Goal: Task Accomplishment & Management: Manage account settings

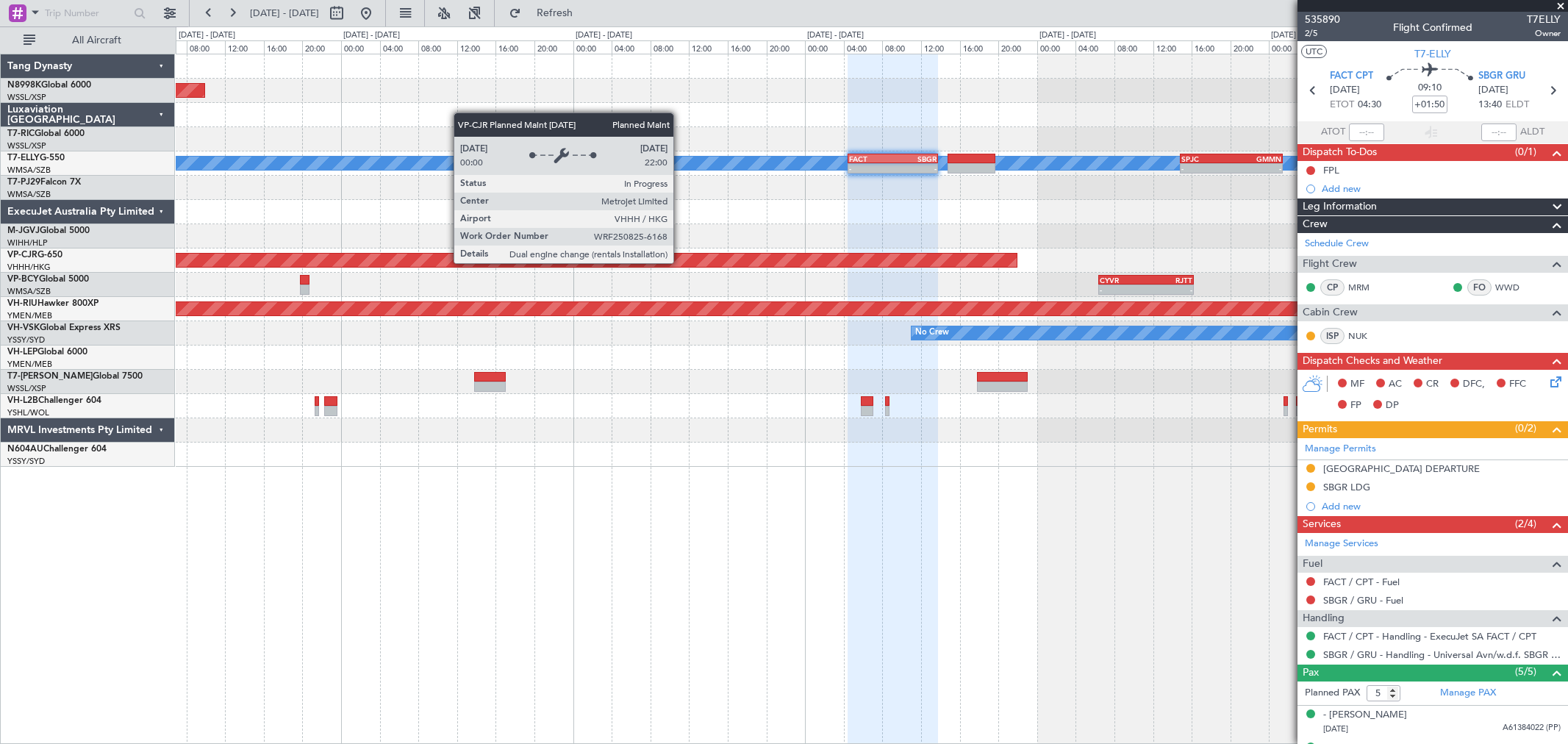
click at [935, 287] on div "Planned Maint [GEOGRAPHIC_DATA] (Seletar) [PERSON_NAME] - - WMSA 13:50 Z FACT 0…" at bounding box center [872, 260] width 1391 height 413
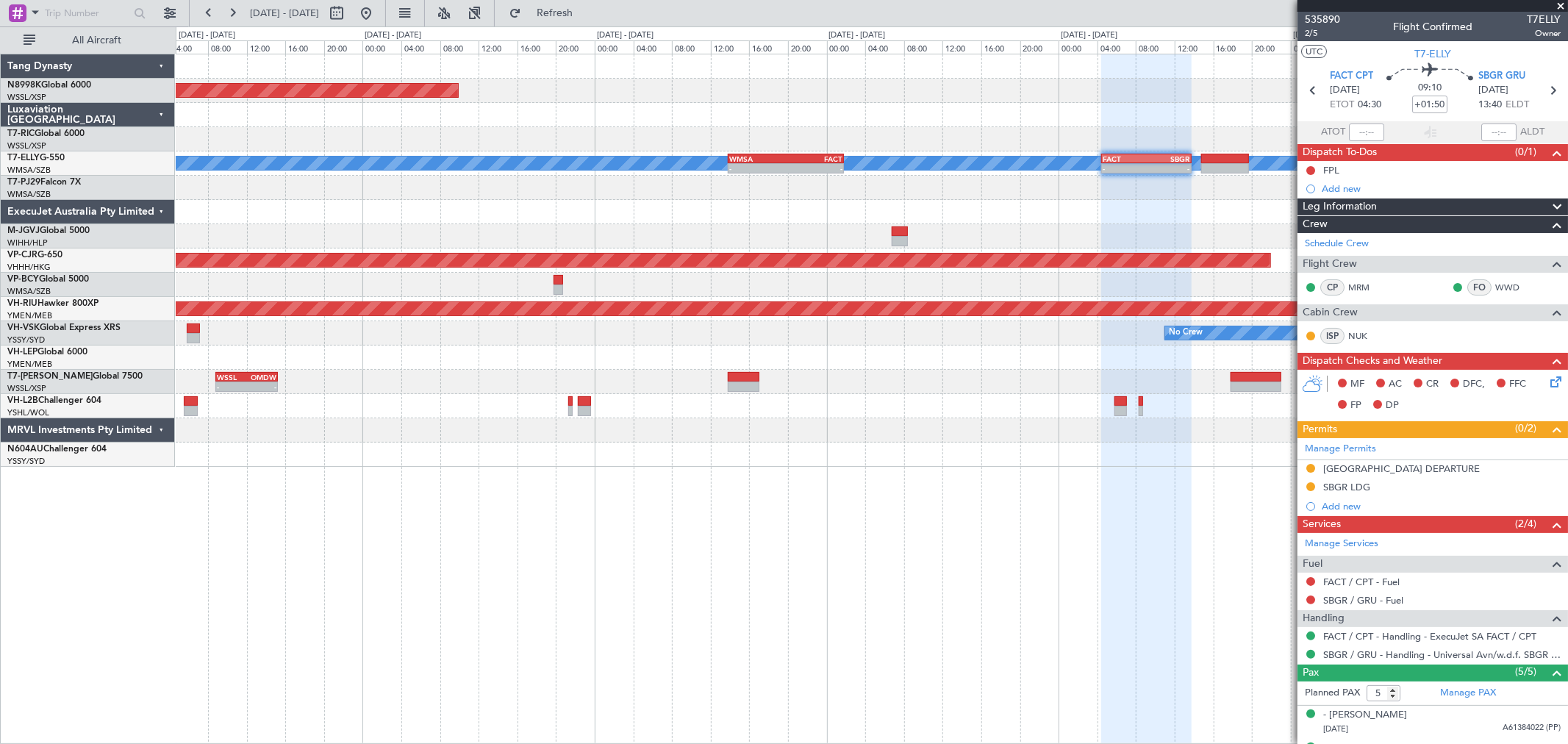
click at [967, 297] on div "Planned Maint [GEOGRAPHIC_DATA] (Seletar) [PERSON_NAME] - - WMSA 13:50 Z FACT 0…" at bounding box center [872, 260] width 1391 height 413
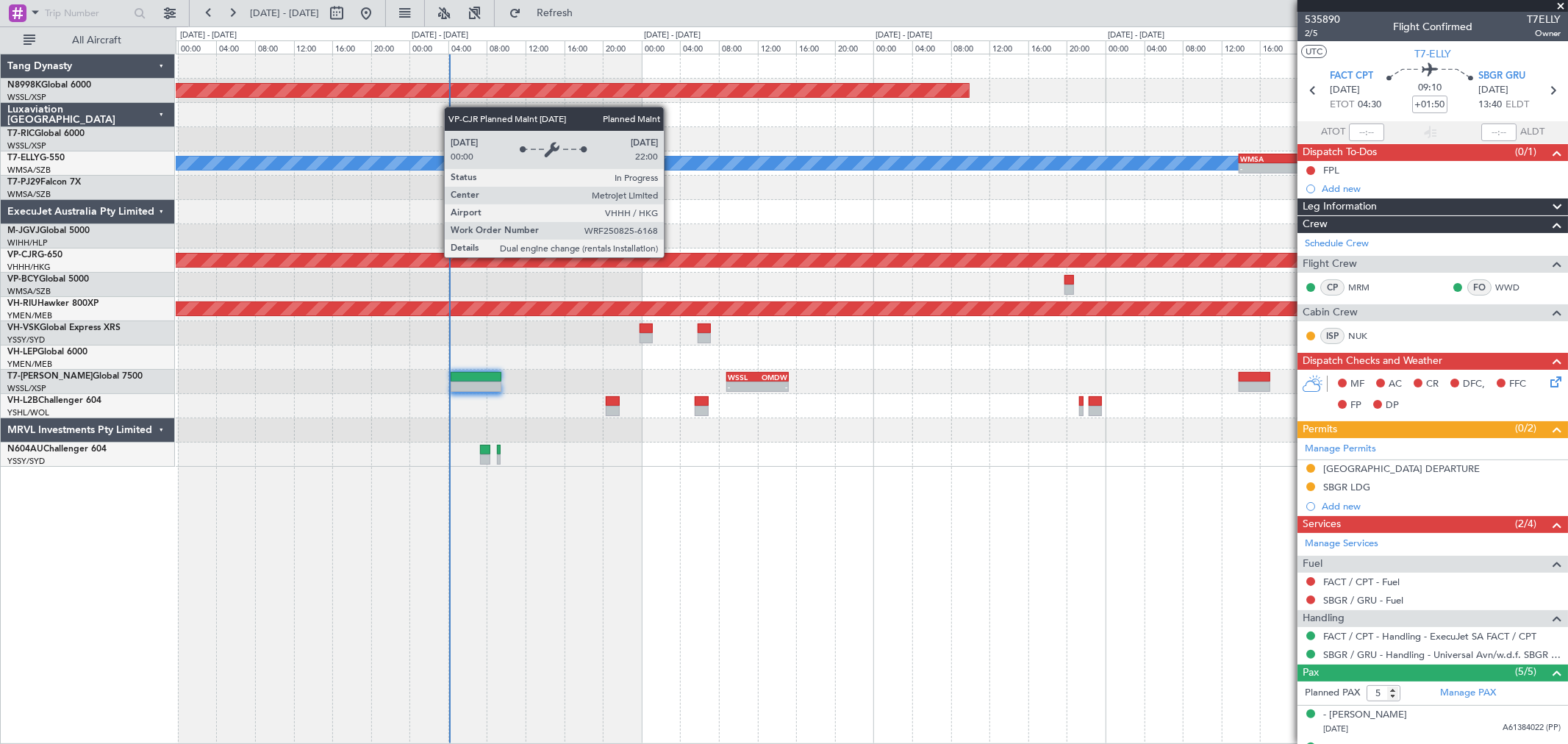
click at [882, 257] on div "Planned Maint [GEOGRAPHIC_DATA] ([GEOGRAPHIC_DATA] Intl)" at bounding box center [400, 260] width 2764 height 13
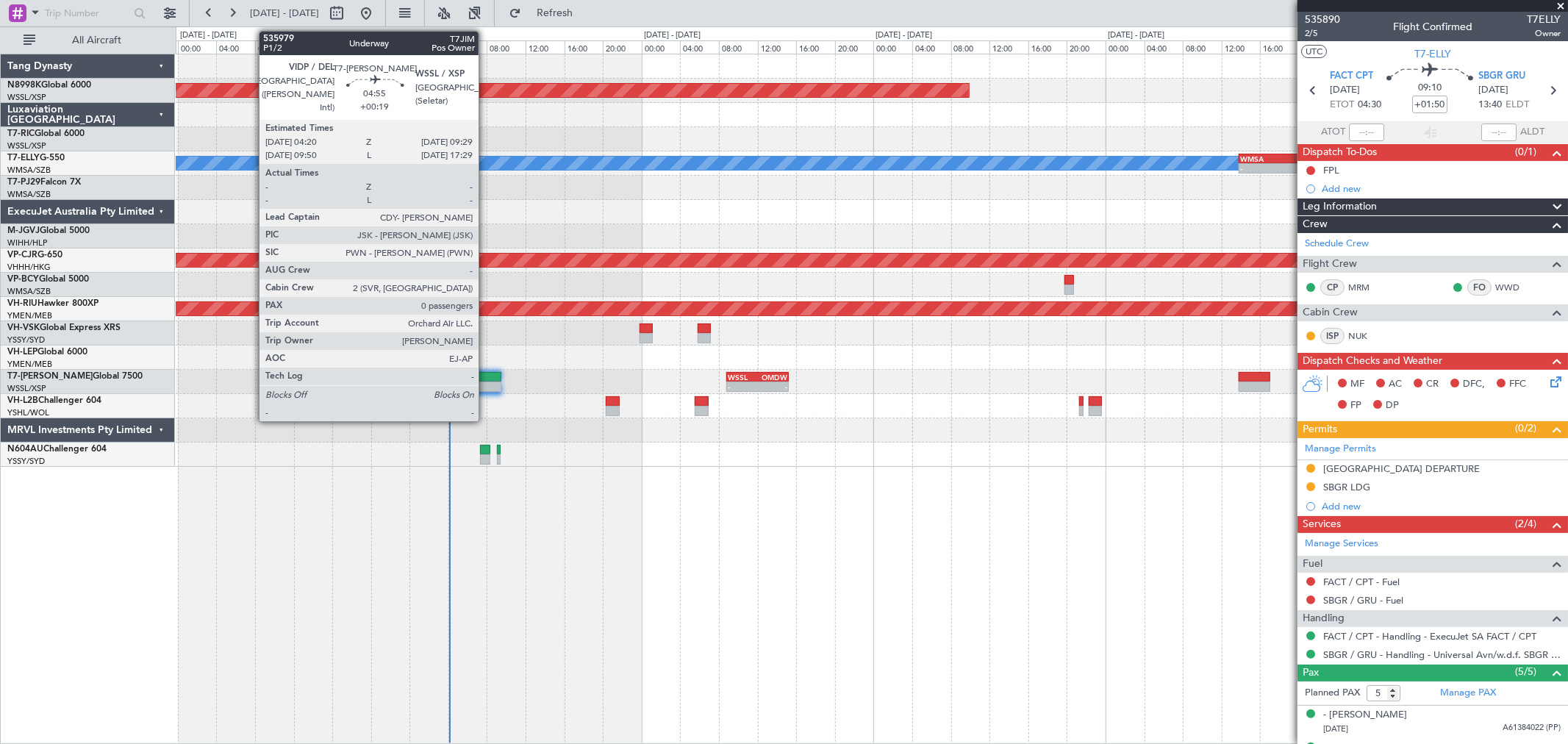
click at [486, 375] on div at bounding box center [475, 377] width 50 height 10
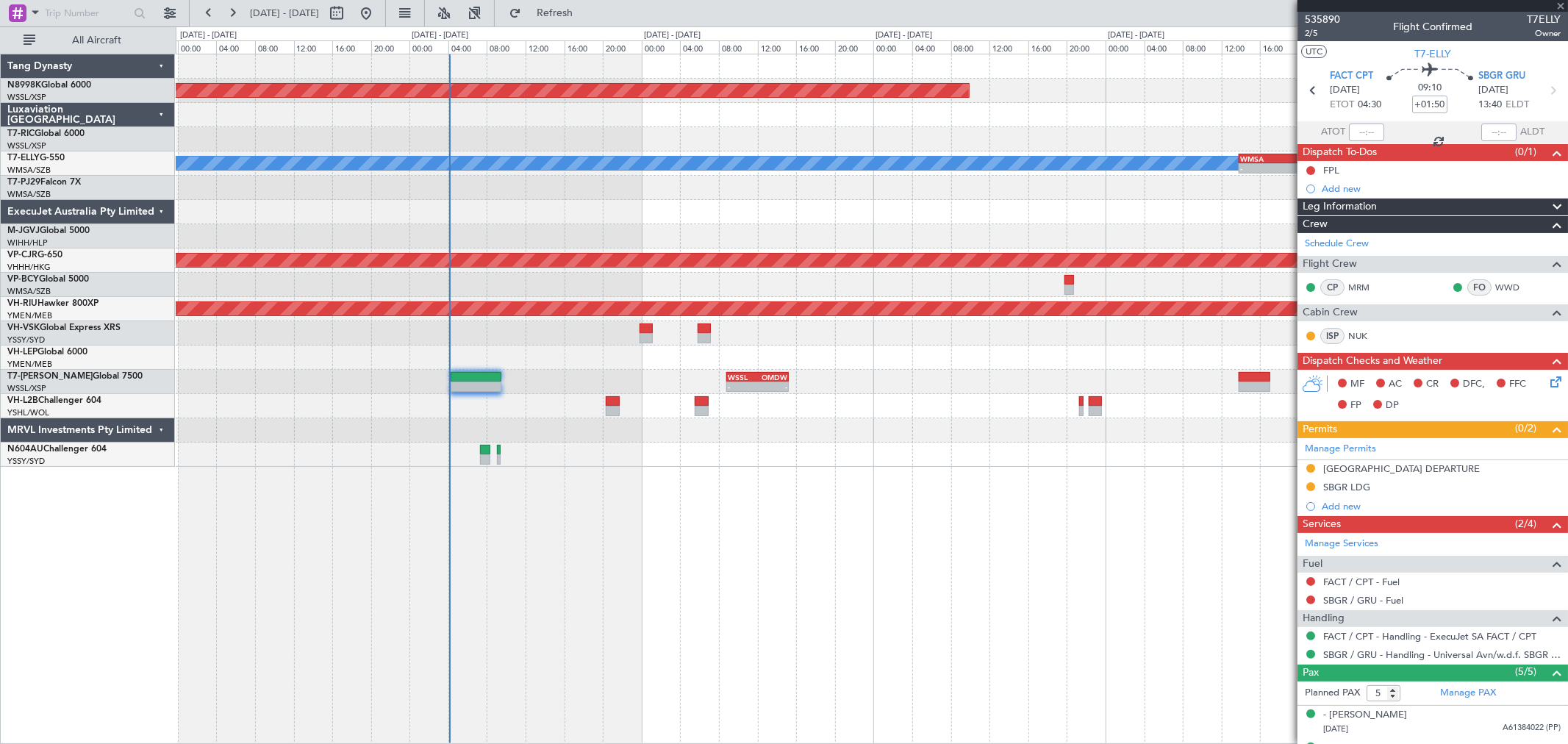
type input "+00:19"
type input "0"
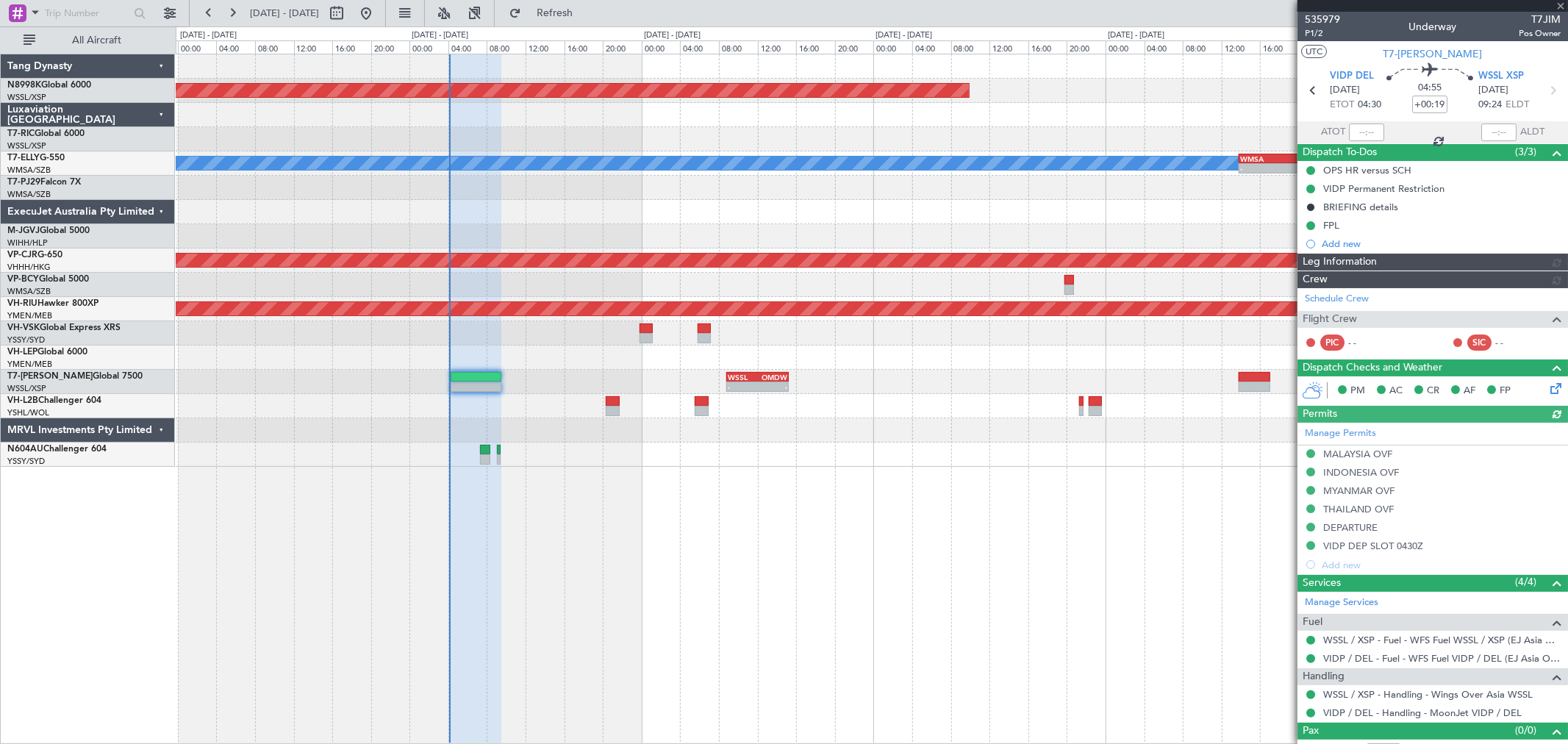
type input "[PERSON_NAME] (HHAFI)"
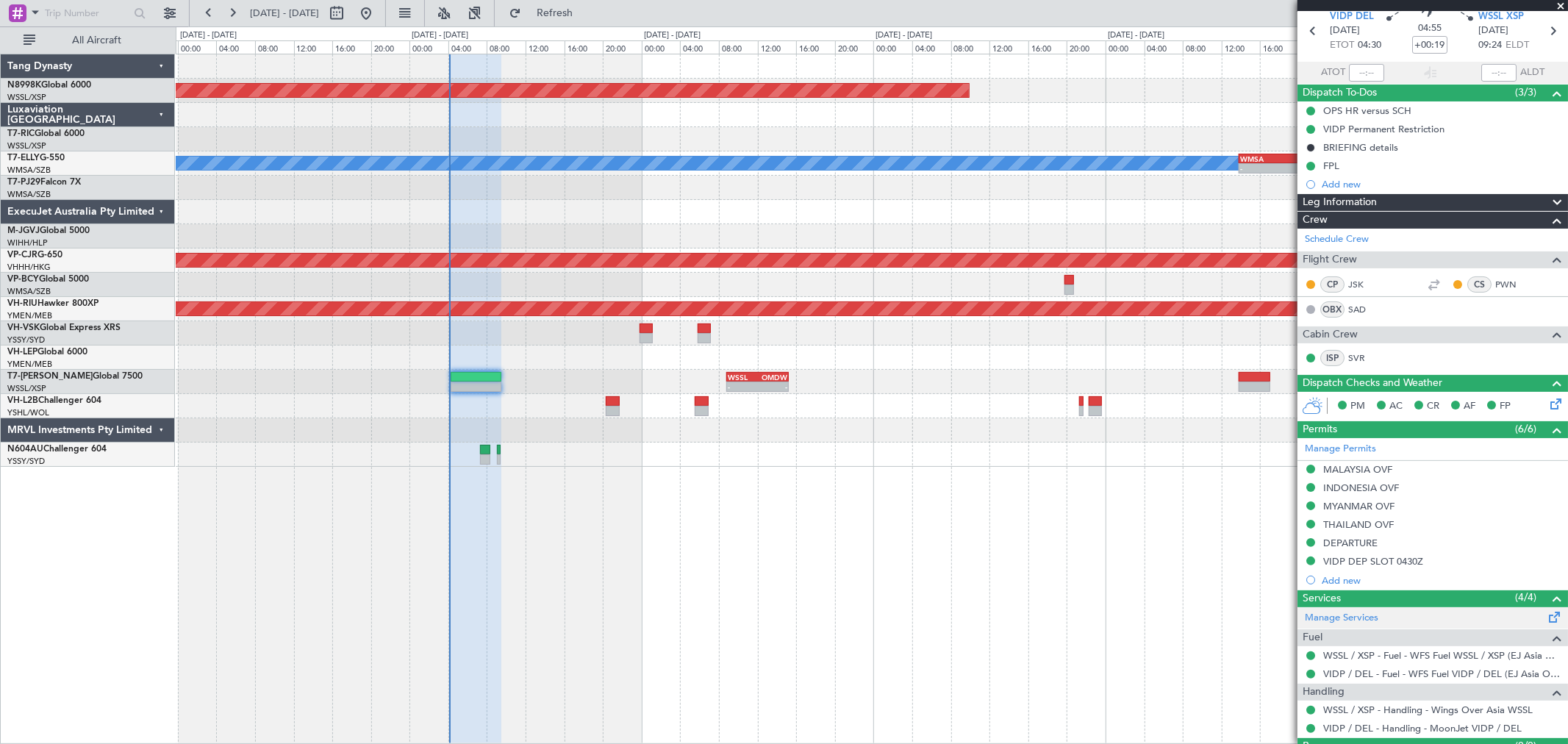
scroll to position [81, 0]
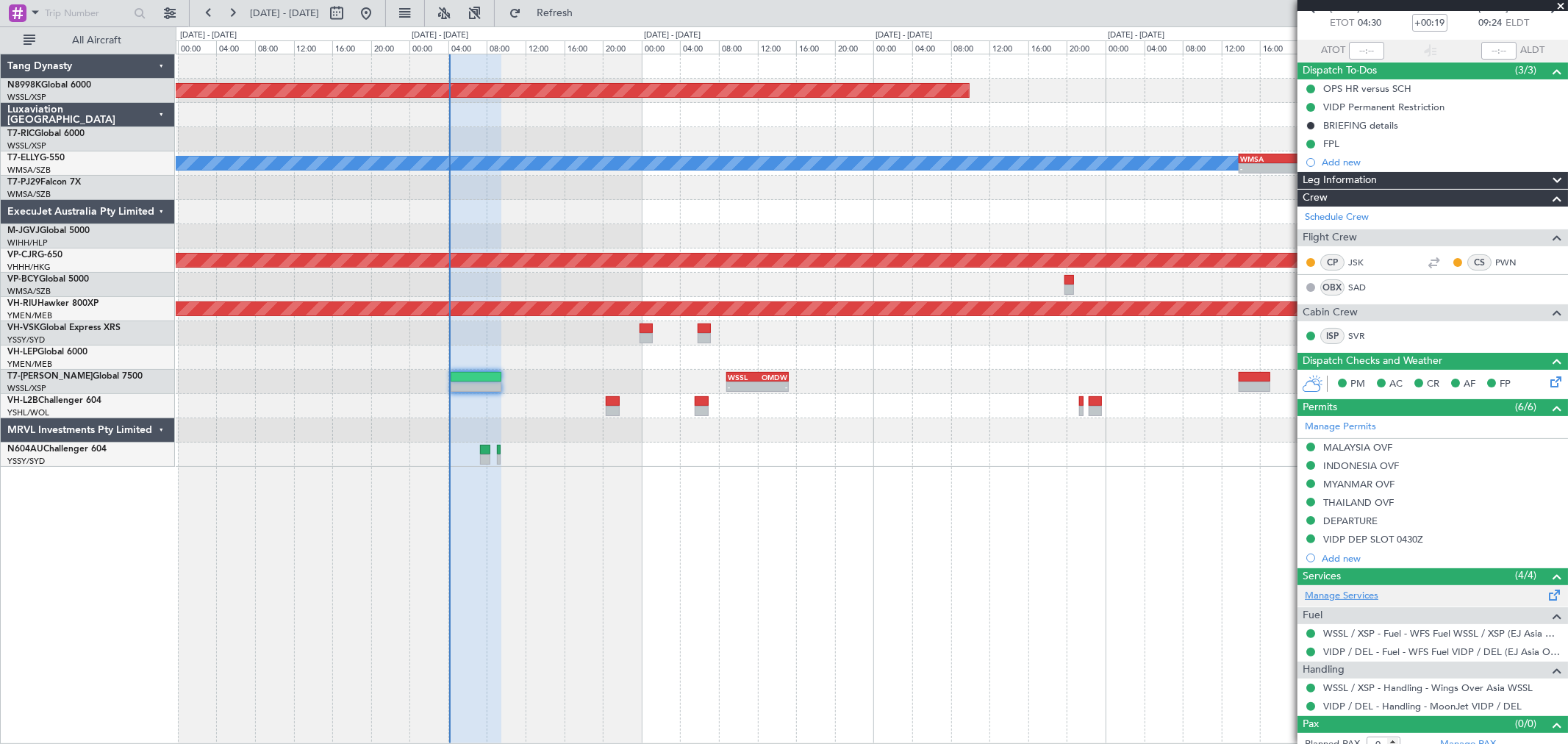
click at [1357, 599] on link "Manage Services" at bounding box center [1341, 596] width 73 height 15
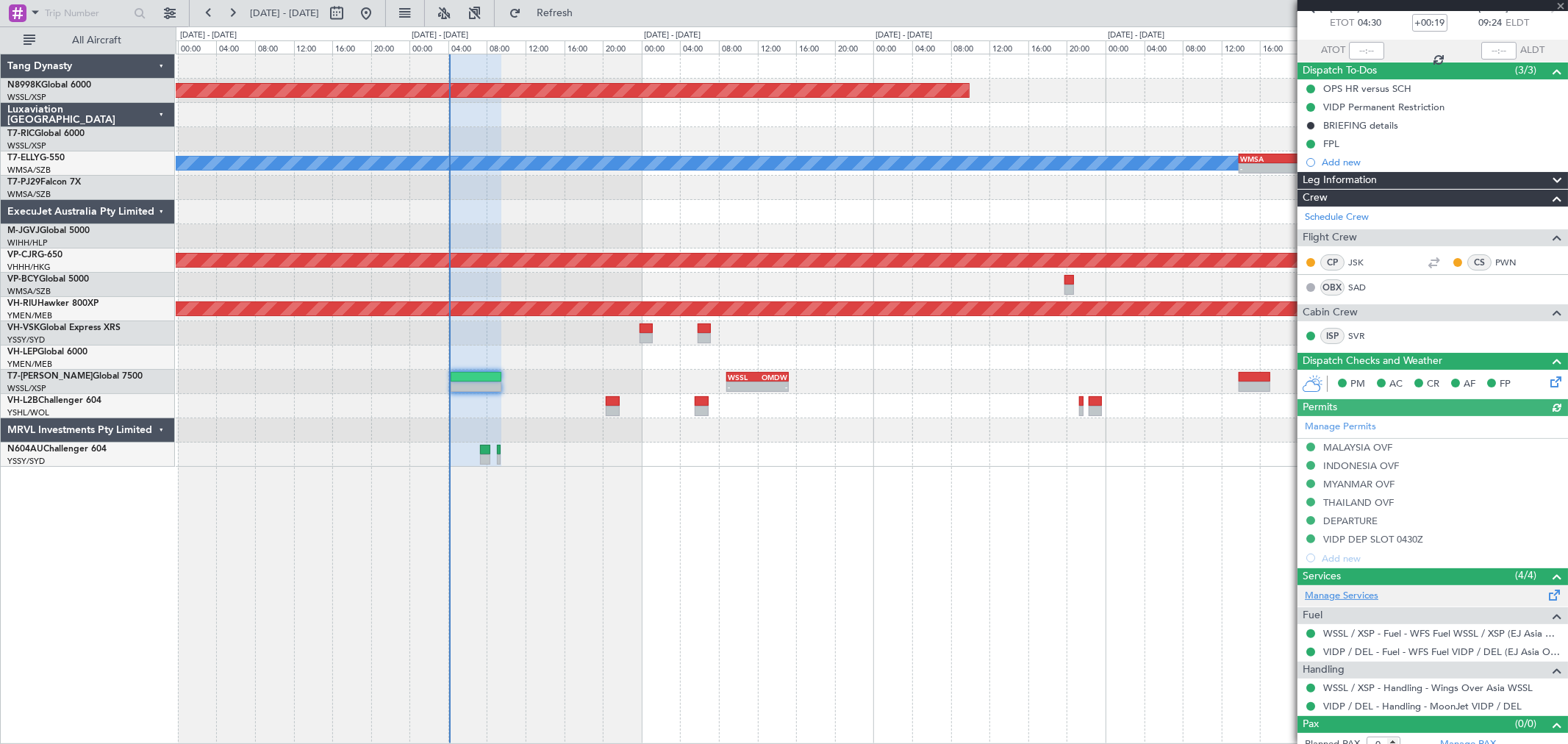
type input "[PERSON_NAME] (HHAFI)"
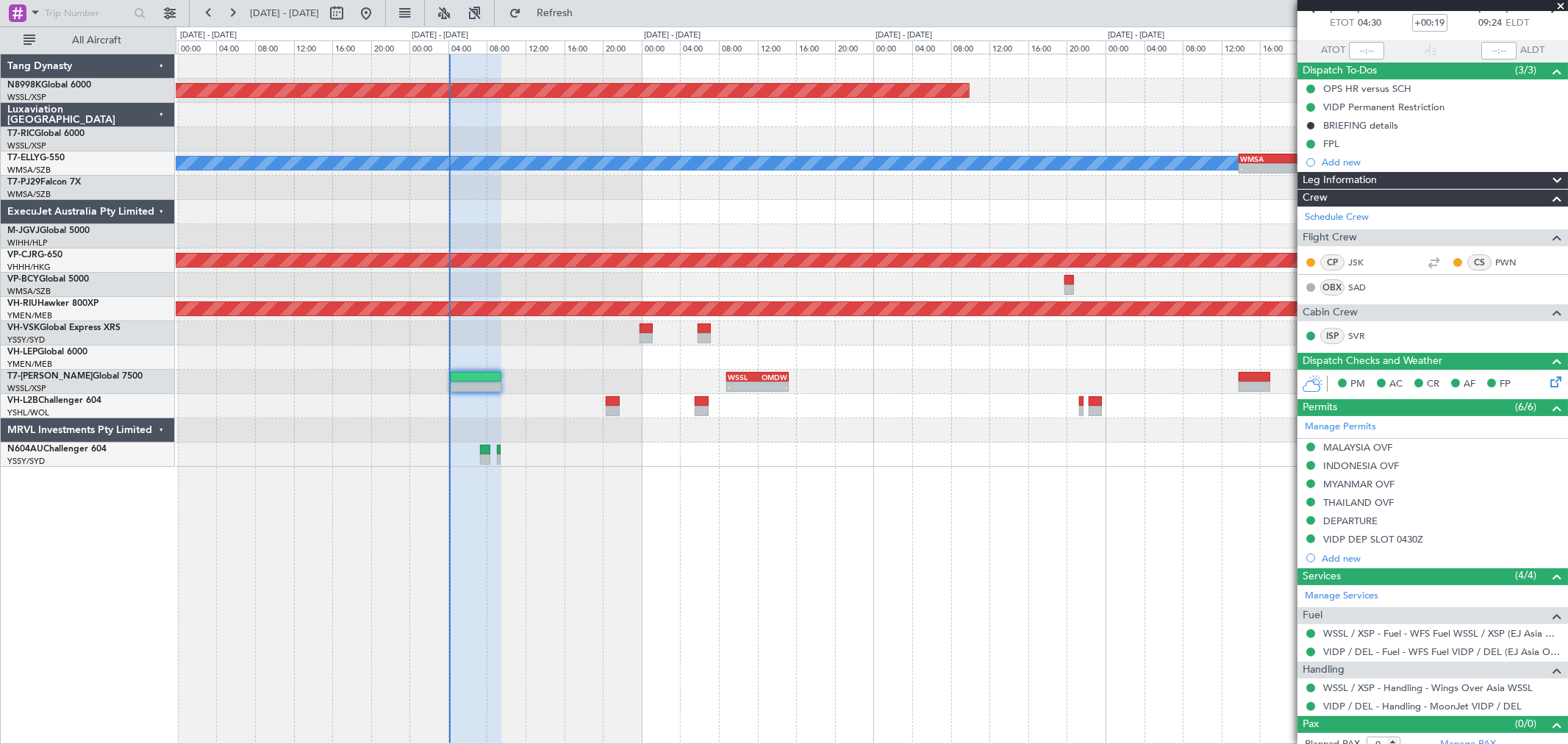
click at [704, 338] on div "Planned Maint [GEOGRAPHIC_DATA] (Seletar) [PERSON_NAME] - - WMSA 13:50 Z FACT 0…" at bounding box center [872, 260] width 1391 height 413
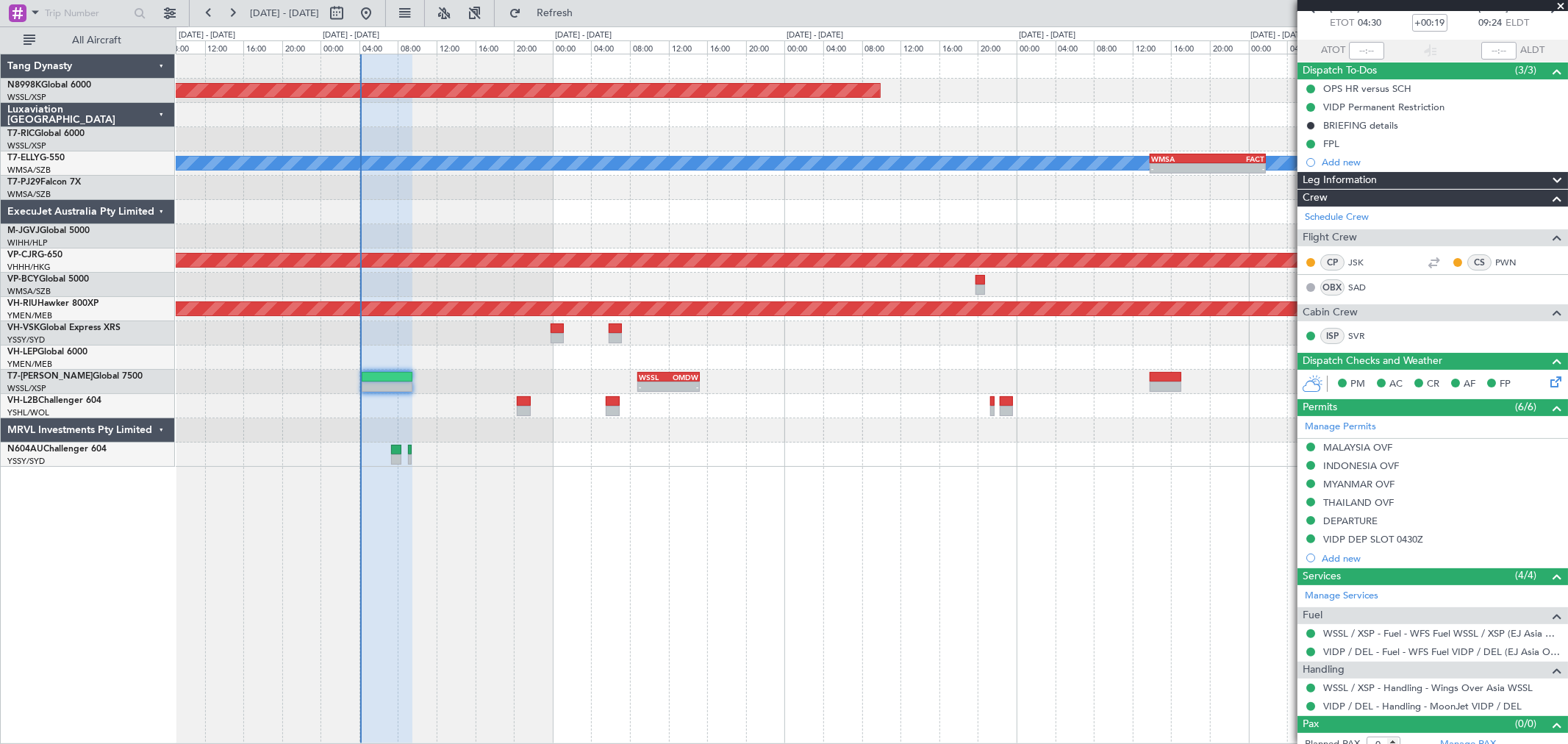
click at [666, 382] on div "- -" at bounding box center [668, 387] width 62 height 10
type input "-00:10"
type input "2"
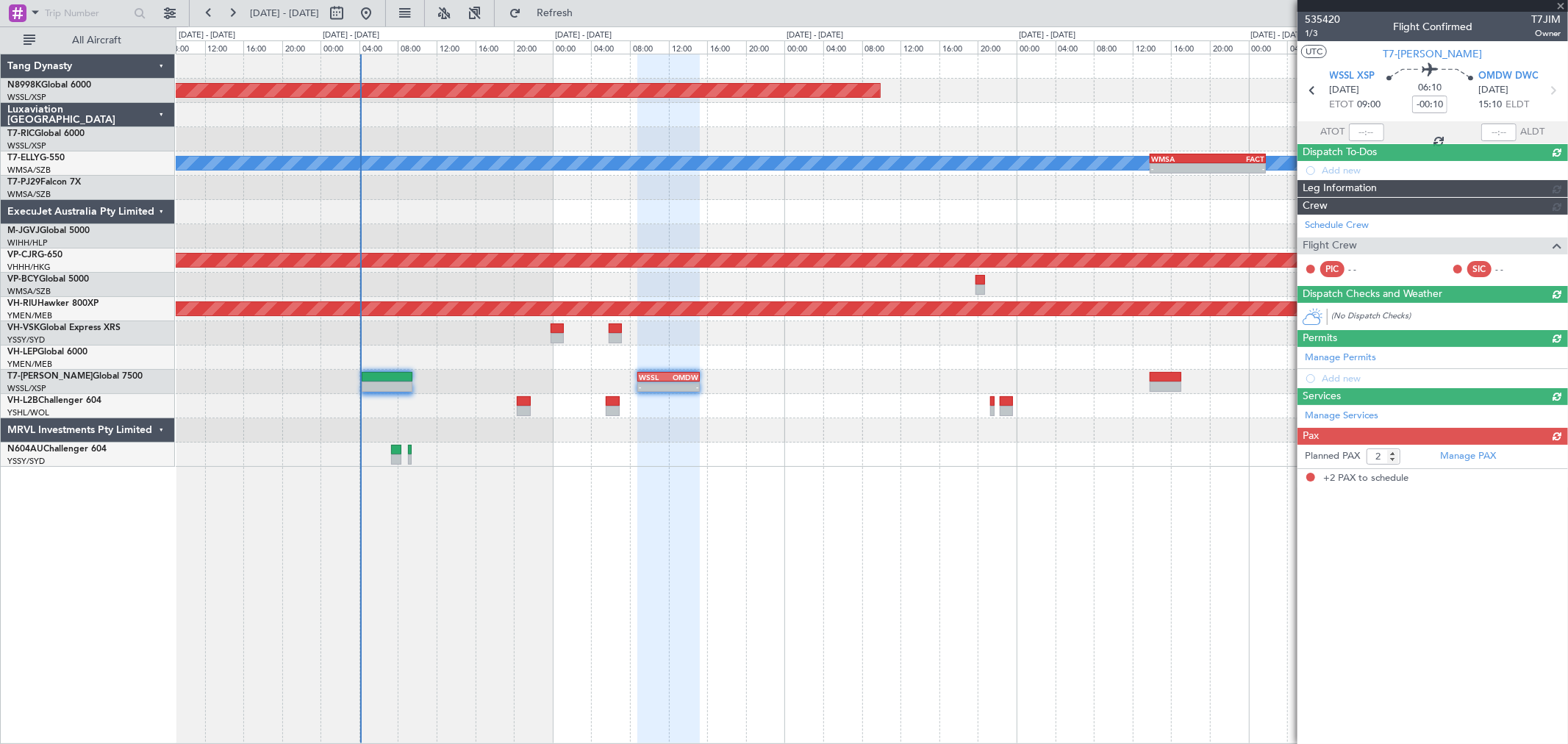
scroll to position [0, 0]
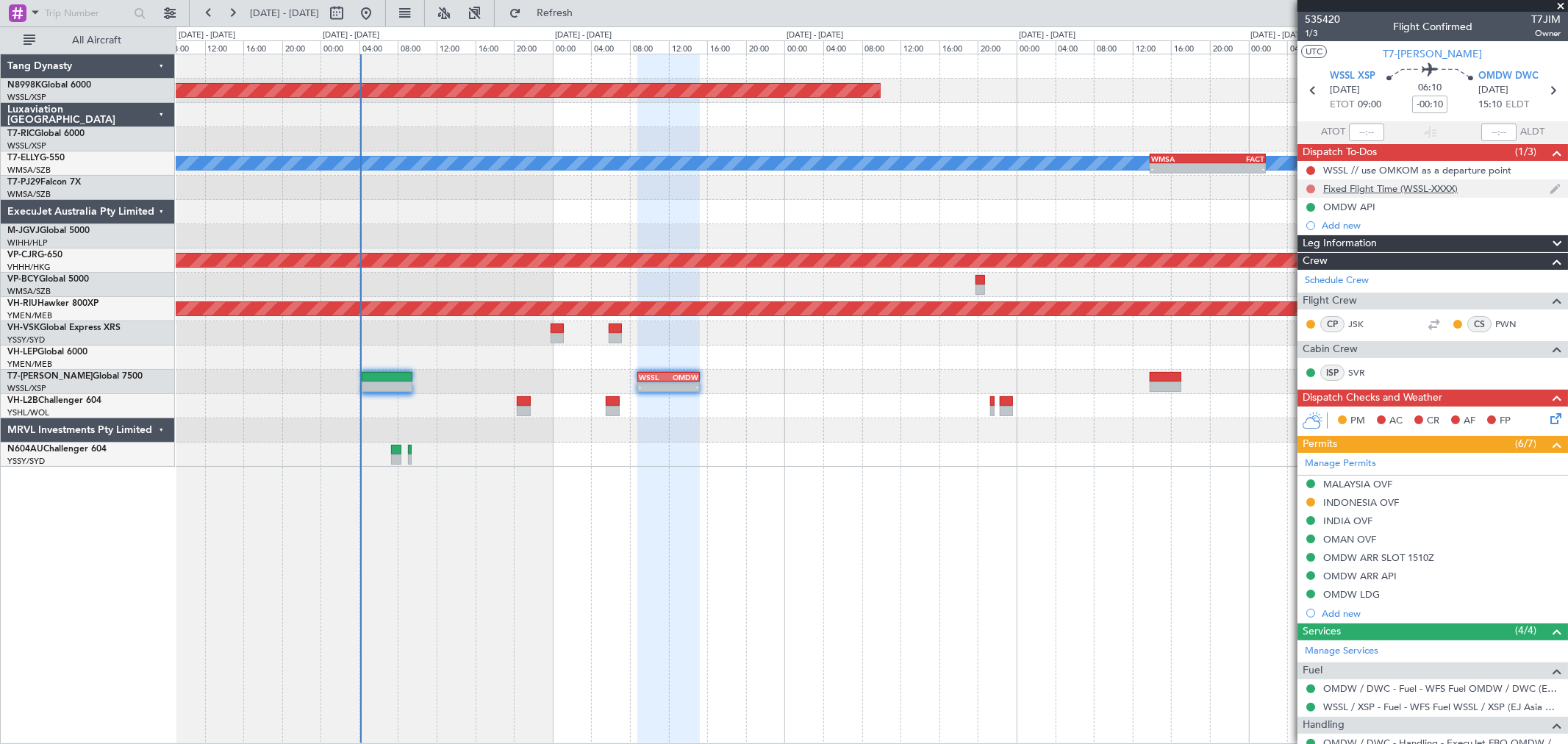
click at [1311, 186] on button at bounding box center [1310, 189] width 9 height 9
click at [1297, 271] on span "Cancelled" at bounding box center [1313, 275] width 42 height 15
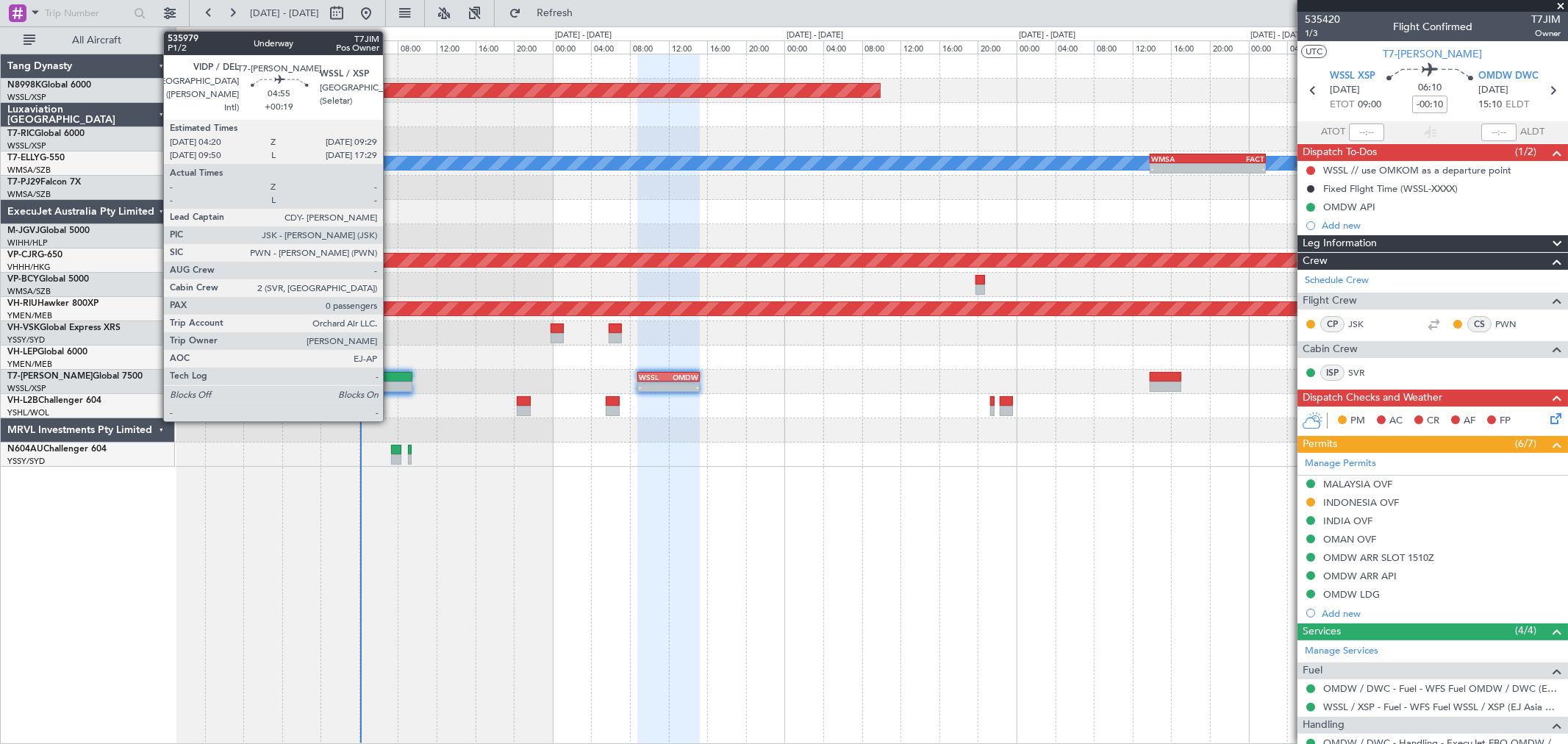
click at [394, 376] on div at bounding box center [386, 377] width 50 height 10
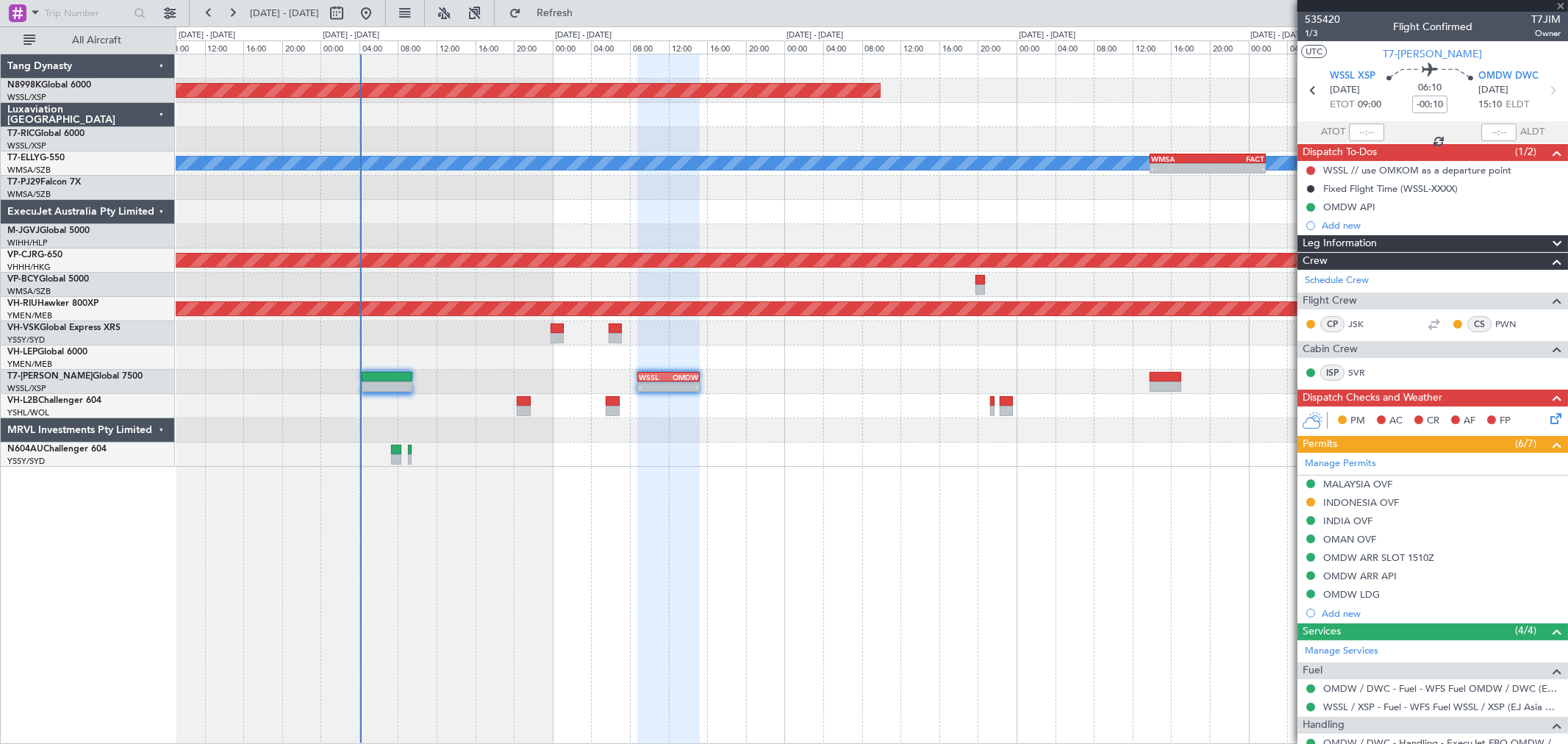
type input "+00:19"
type input "0"
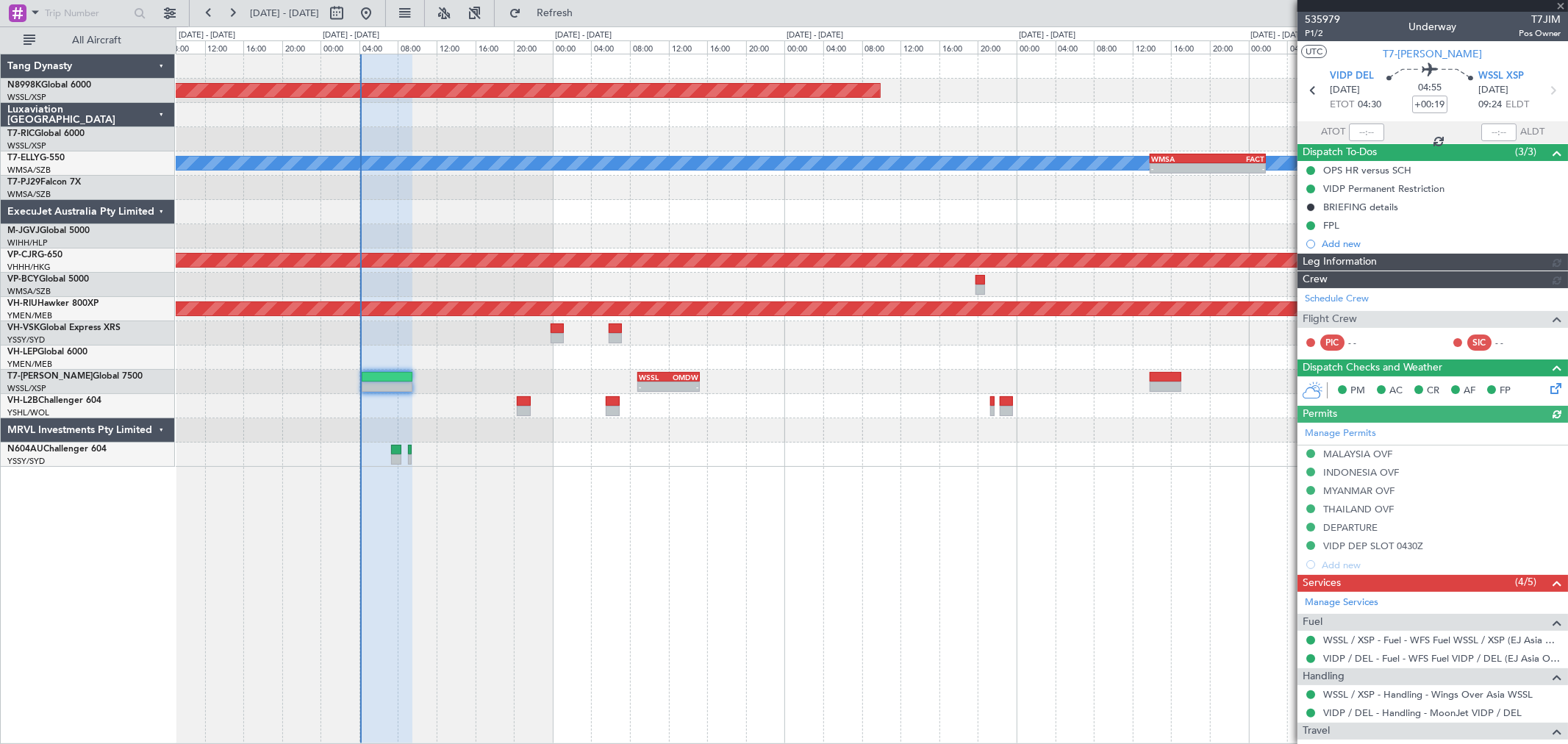
type input "[PERSON_NAME] (HHAFI)"
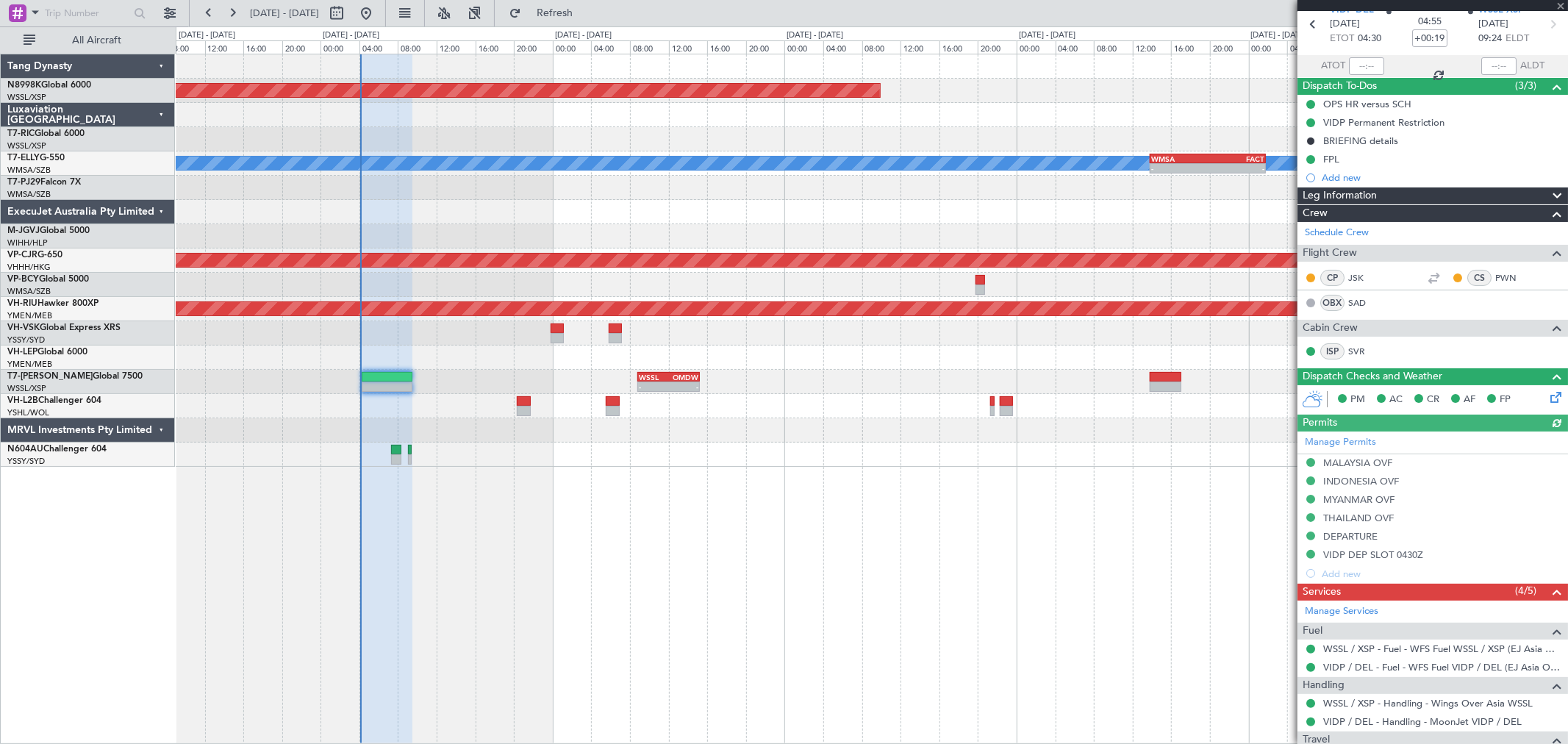
scroll to position [130, 0]
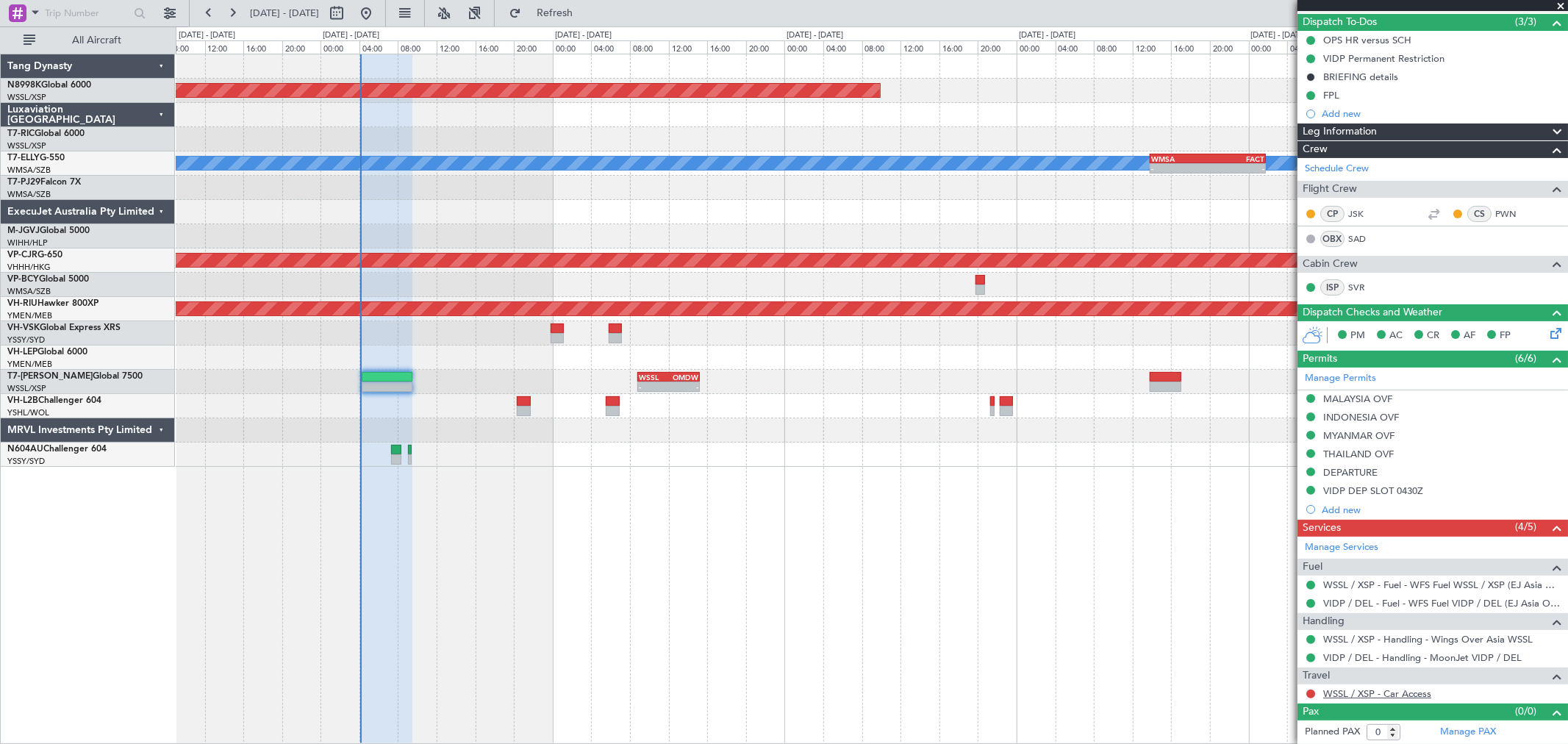
click at [1342, 696] on link "WSSL / XSP - Car Access" at bounding box center [1377, 694] width 108 height 13
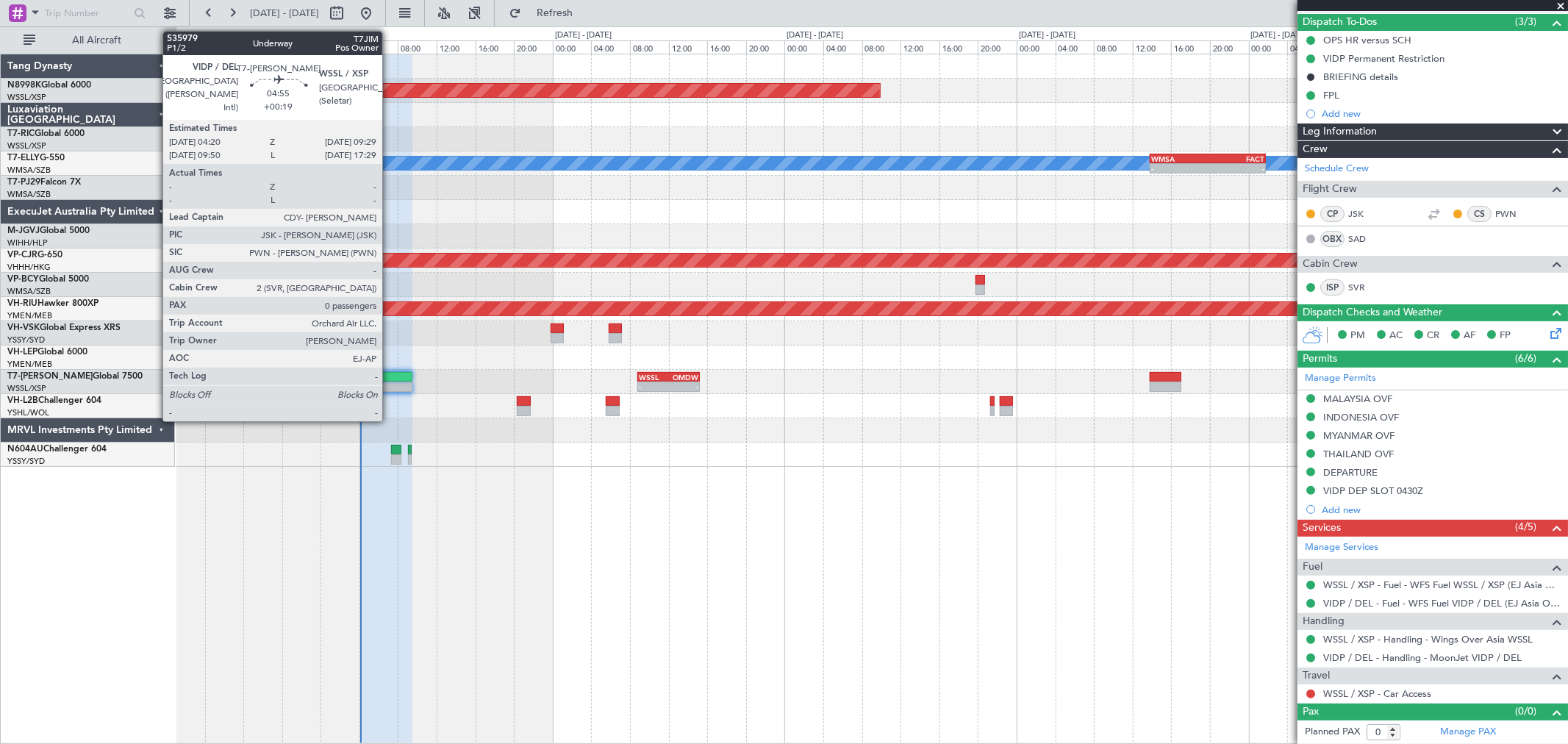
click at [393, 372] on div at bounding box center [386, 377] width 50 height 10
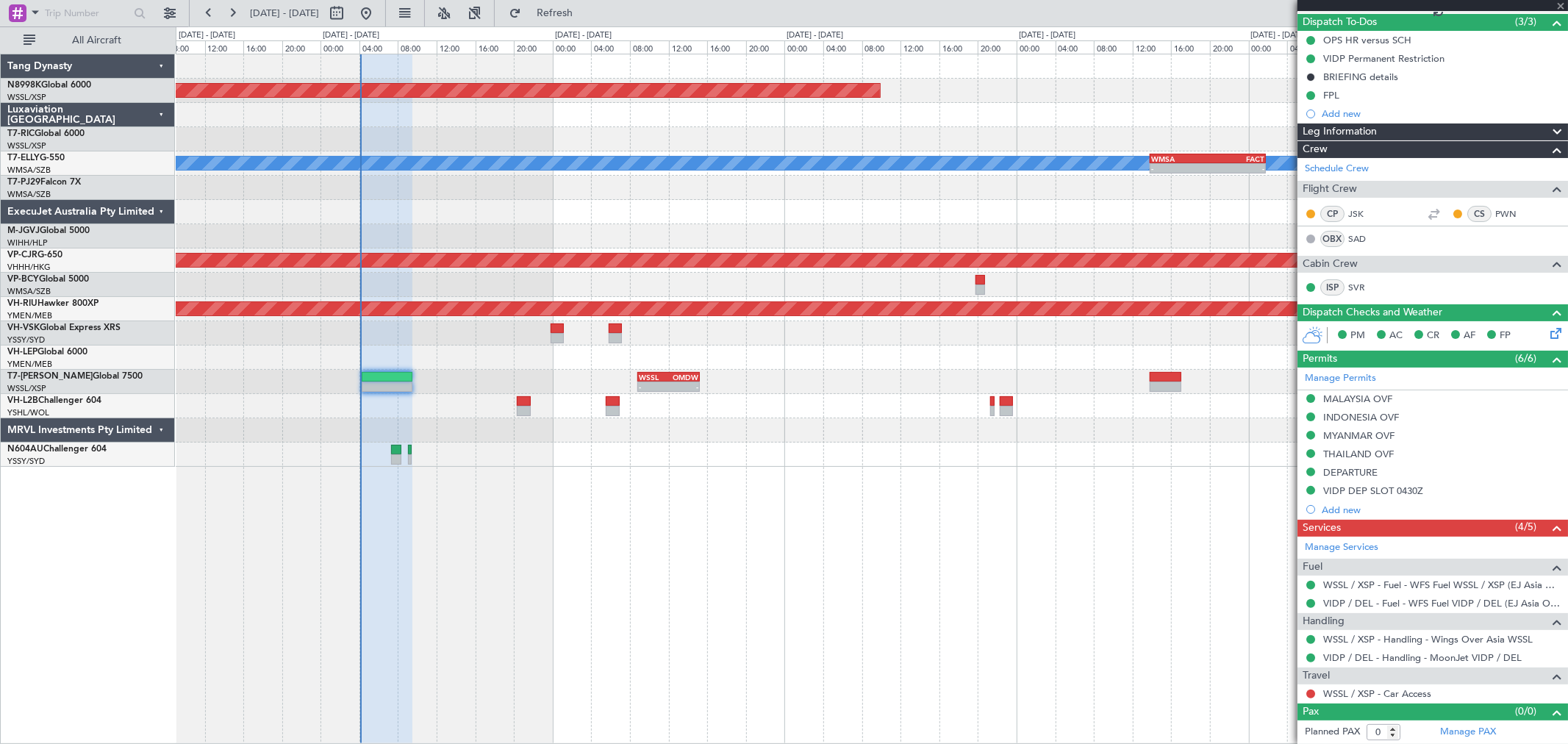
scroll to position [0, 0]
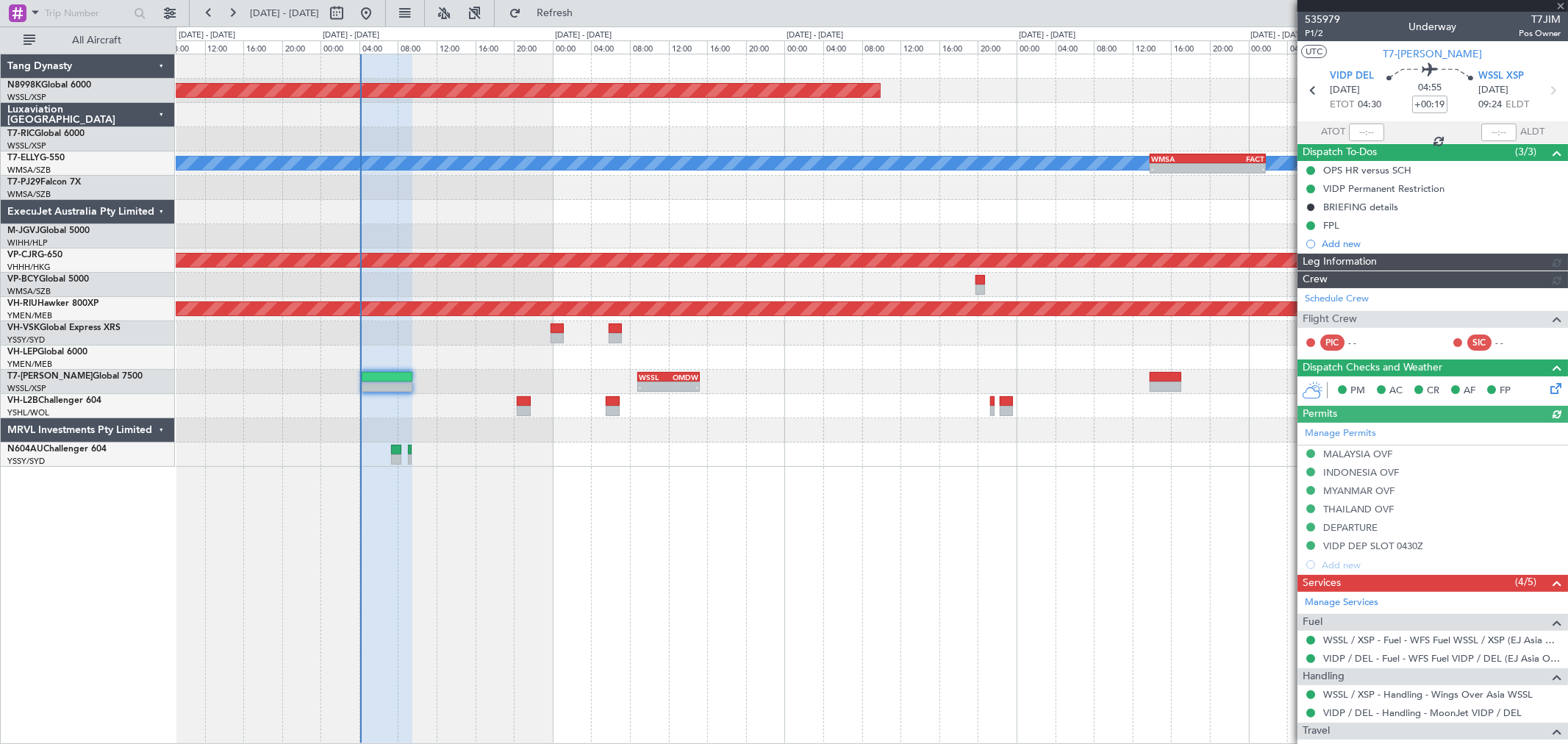
type input "[PERSON_NAME] (HHAFI)"
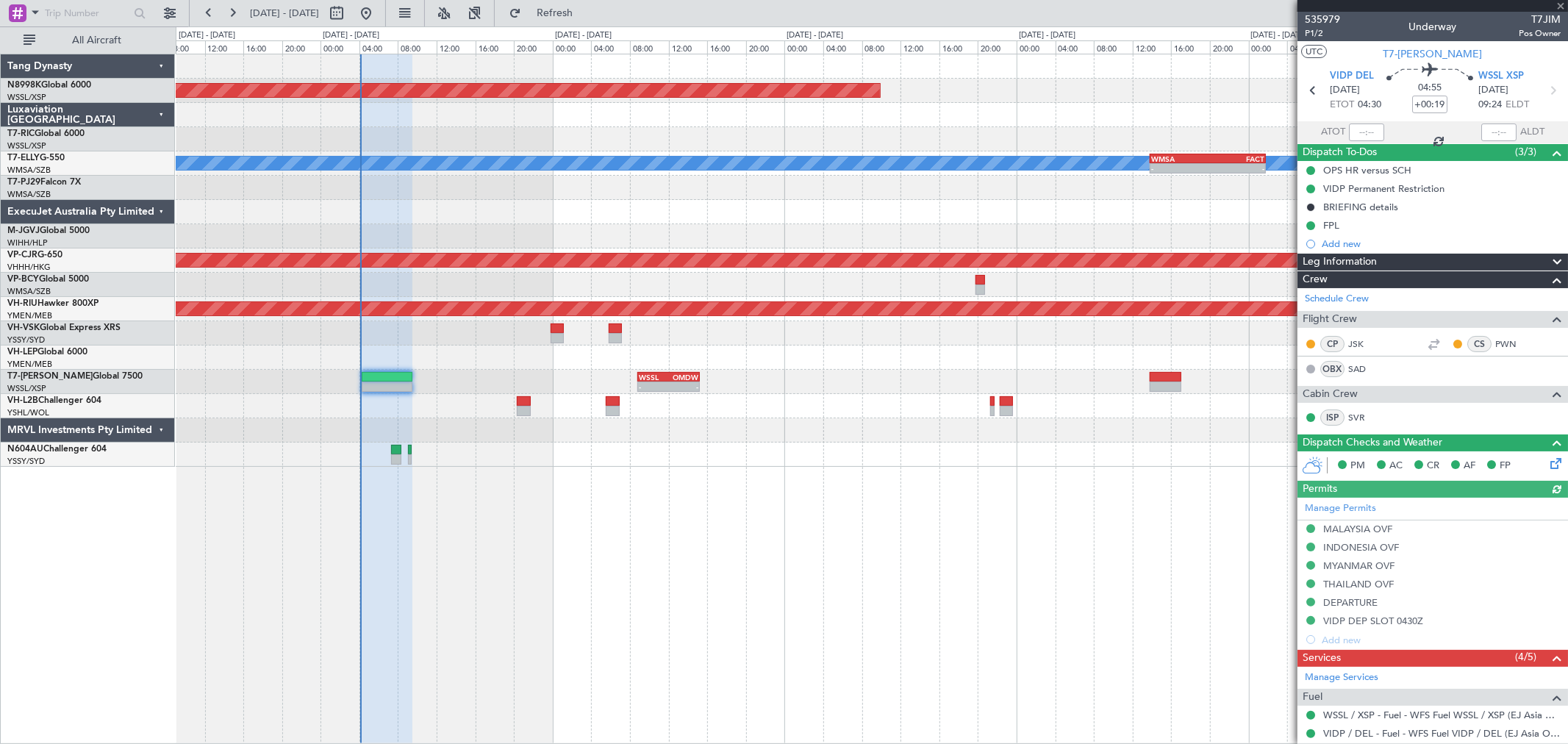
scroll to position [130, 0]
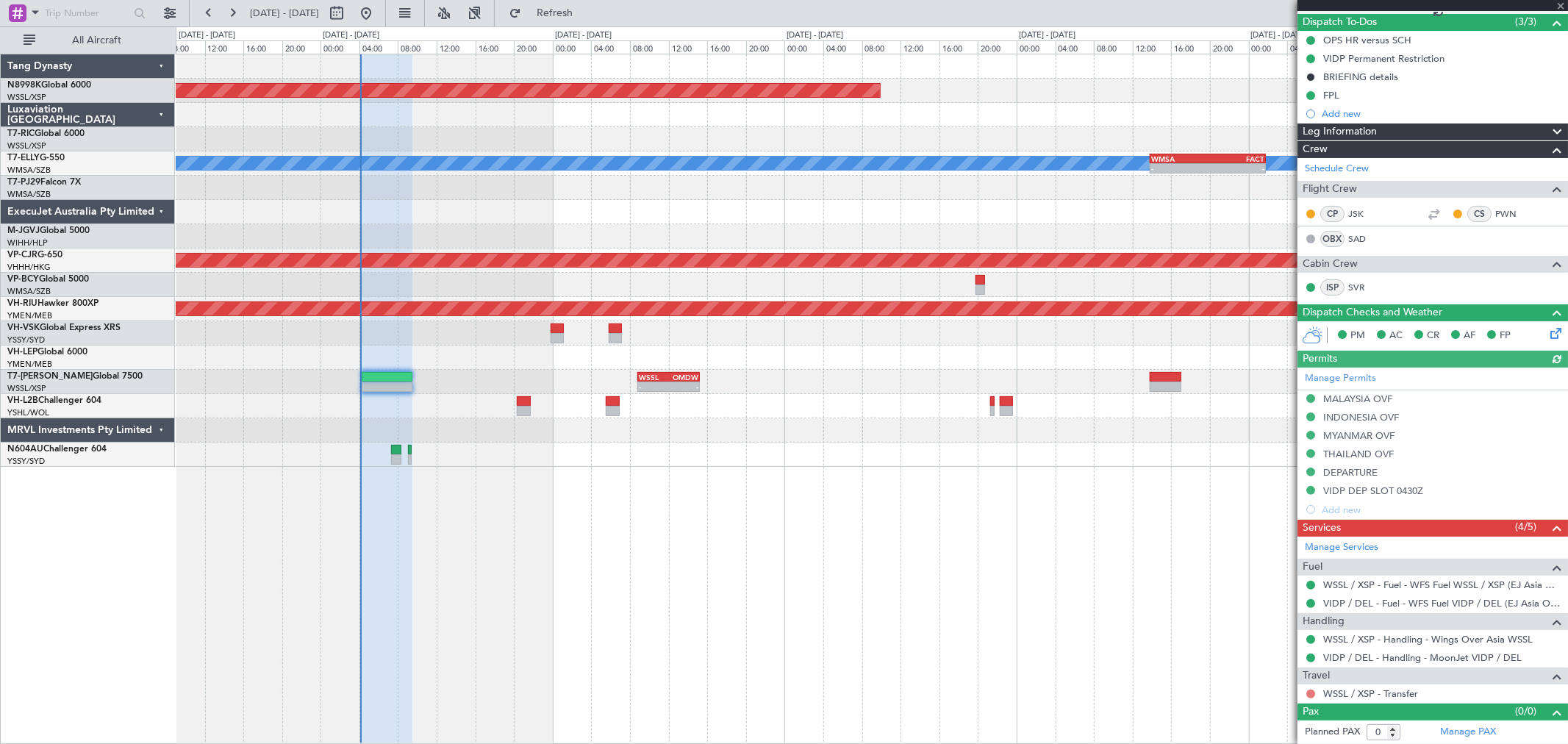
click at [1312, 694] on button at bounding box center [1310, 694] width 9 height 9
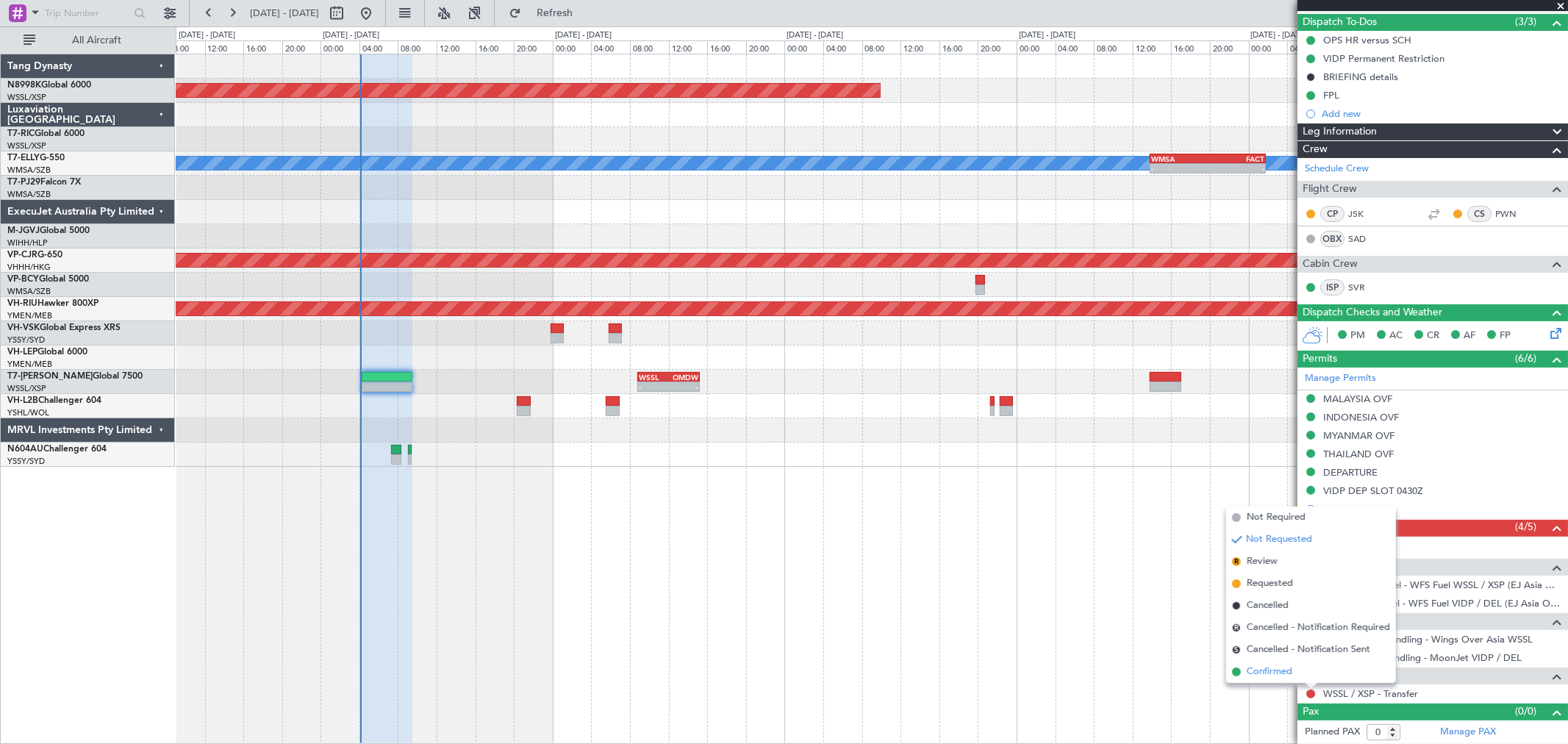
click at [1251, 665] on span "Confirmed" at bounding box center [1270, 672] width 46 height 15
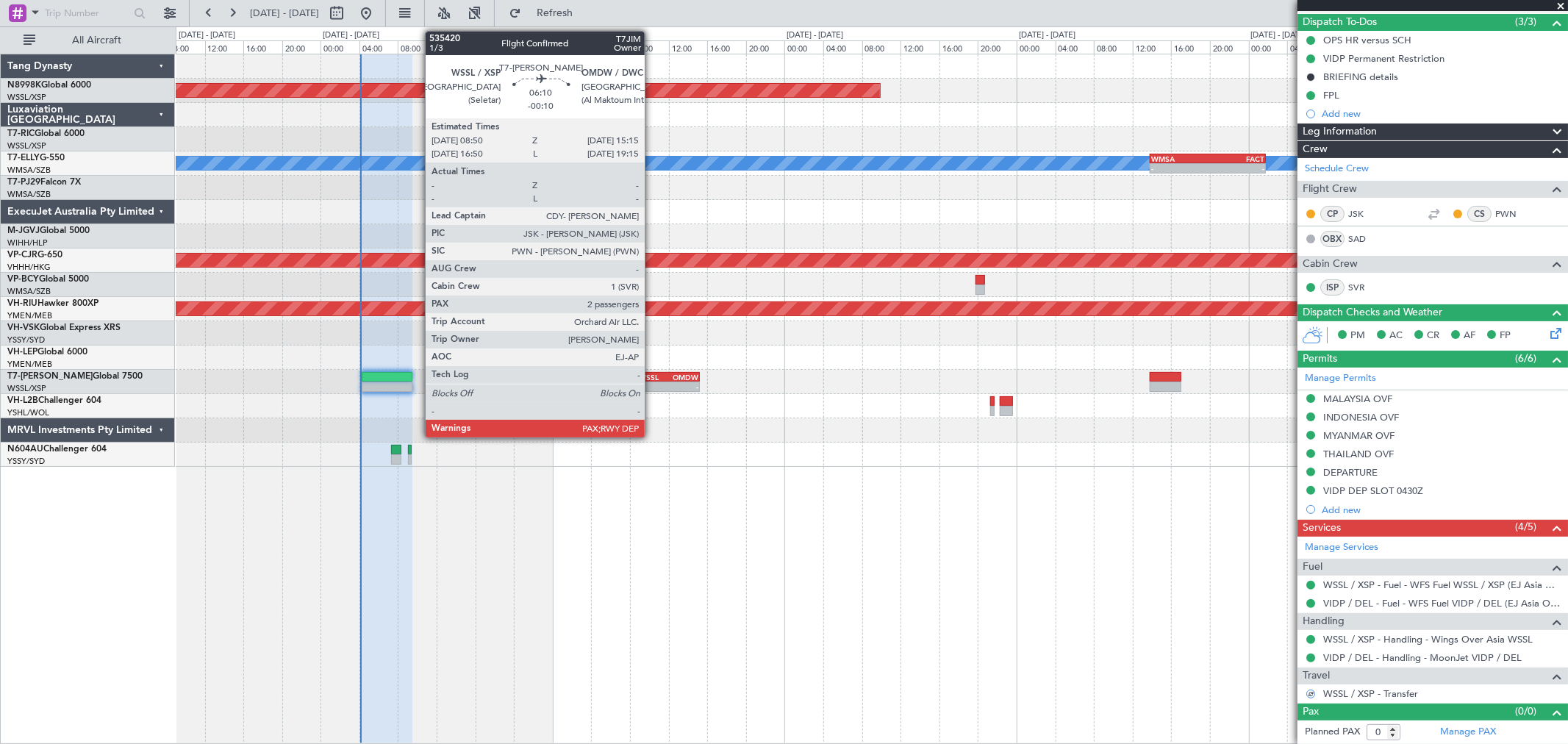
click at [652, 375] on div "WSSL" at bounding box center [653, 377] width 29 height 9
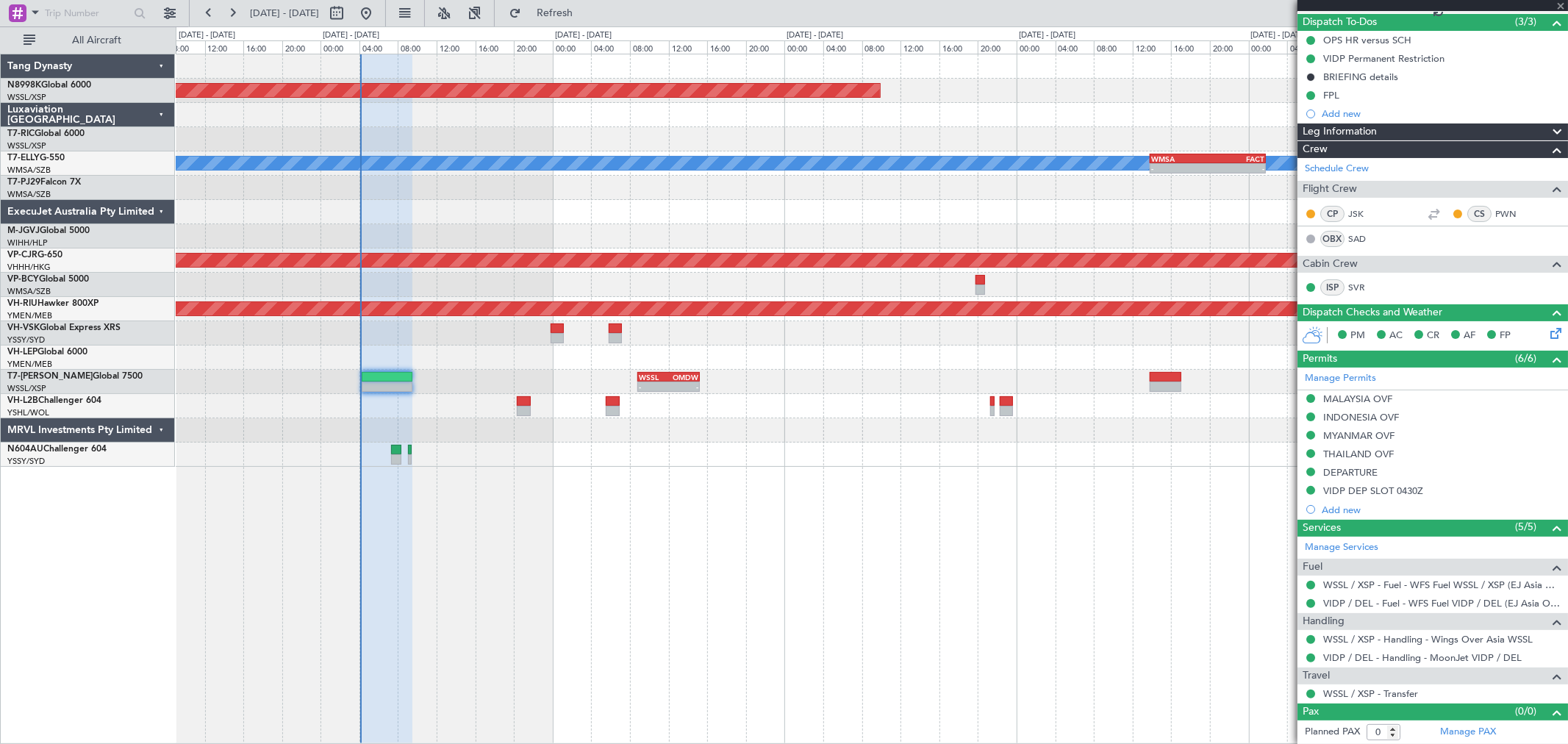
type input "-00:10"
type input "2"
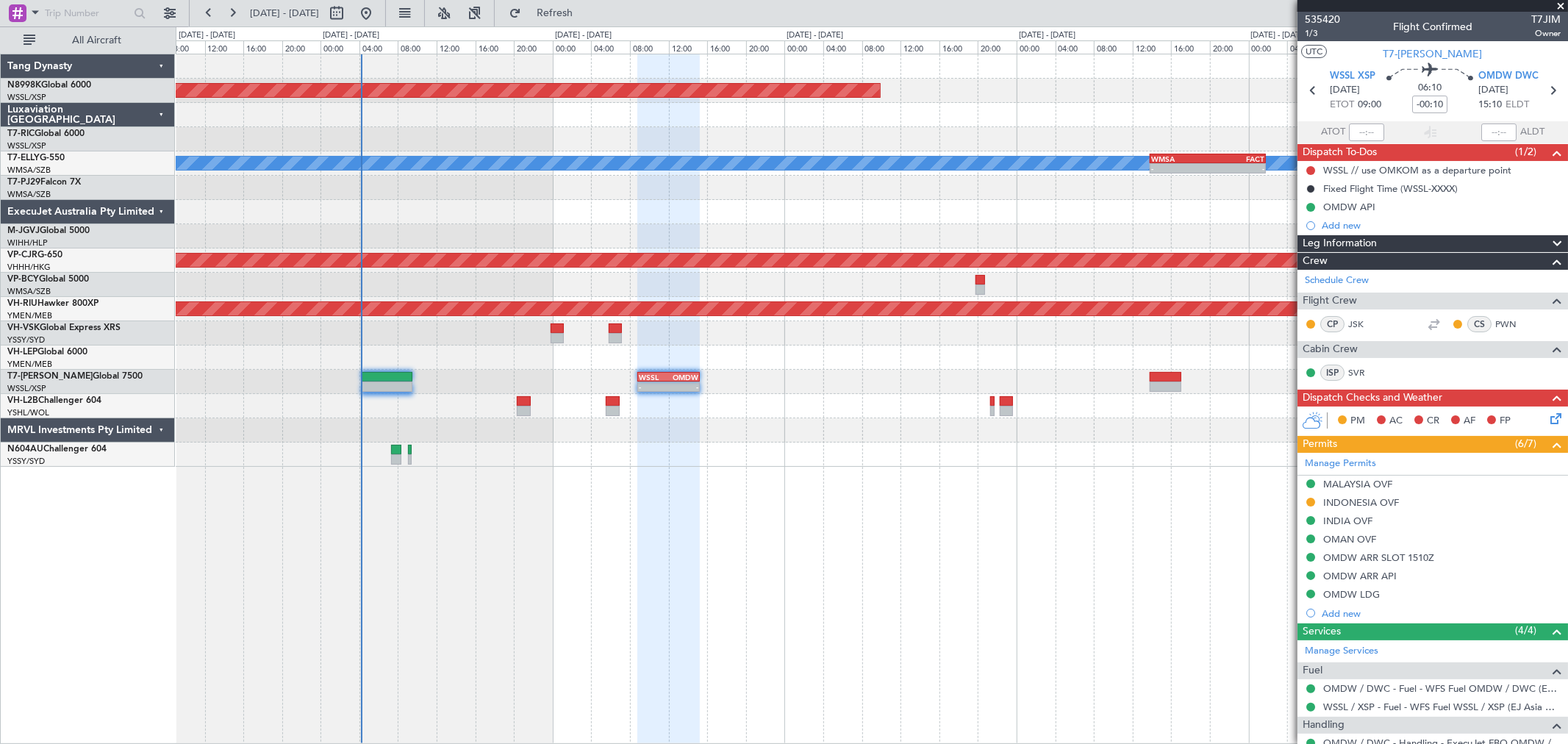
click at [513, 178] on div "Planned Maint [GEOGRAPHIC_DATA] (Seletar) [PERSON_NAME] - - WMSA 13:50 Z FACT 0…" at bounding box center [872, 260] width 1391 height 413
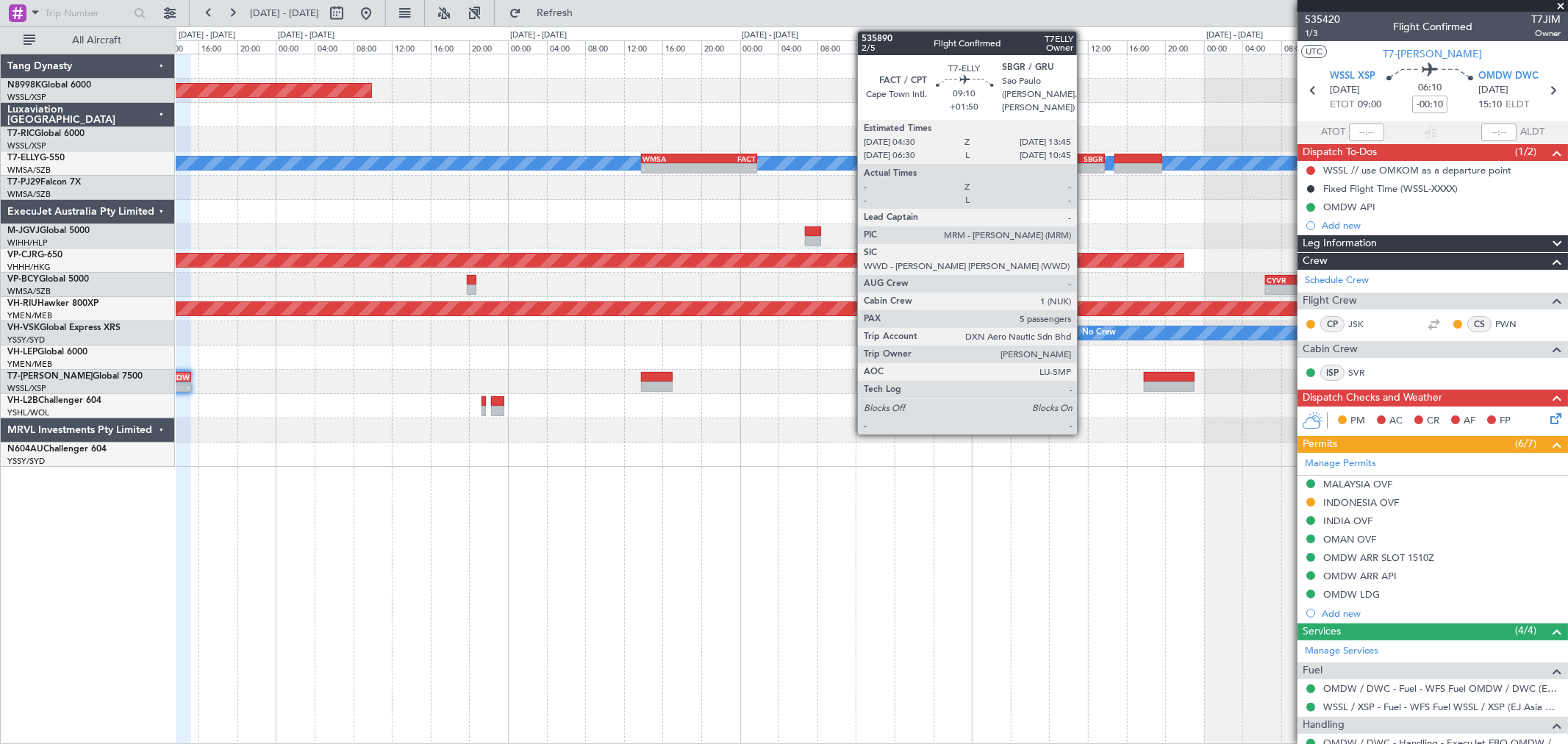
click at [1085, 163] on div "- -" at bounding box center [1059, 168] width 90 height 10
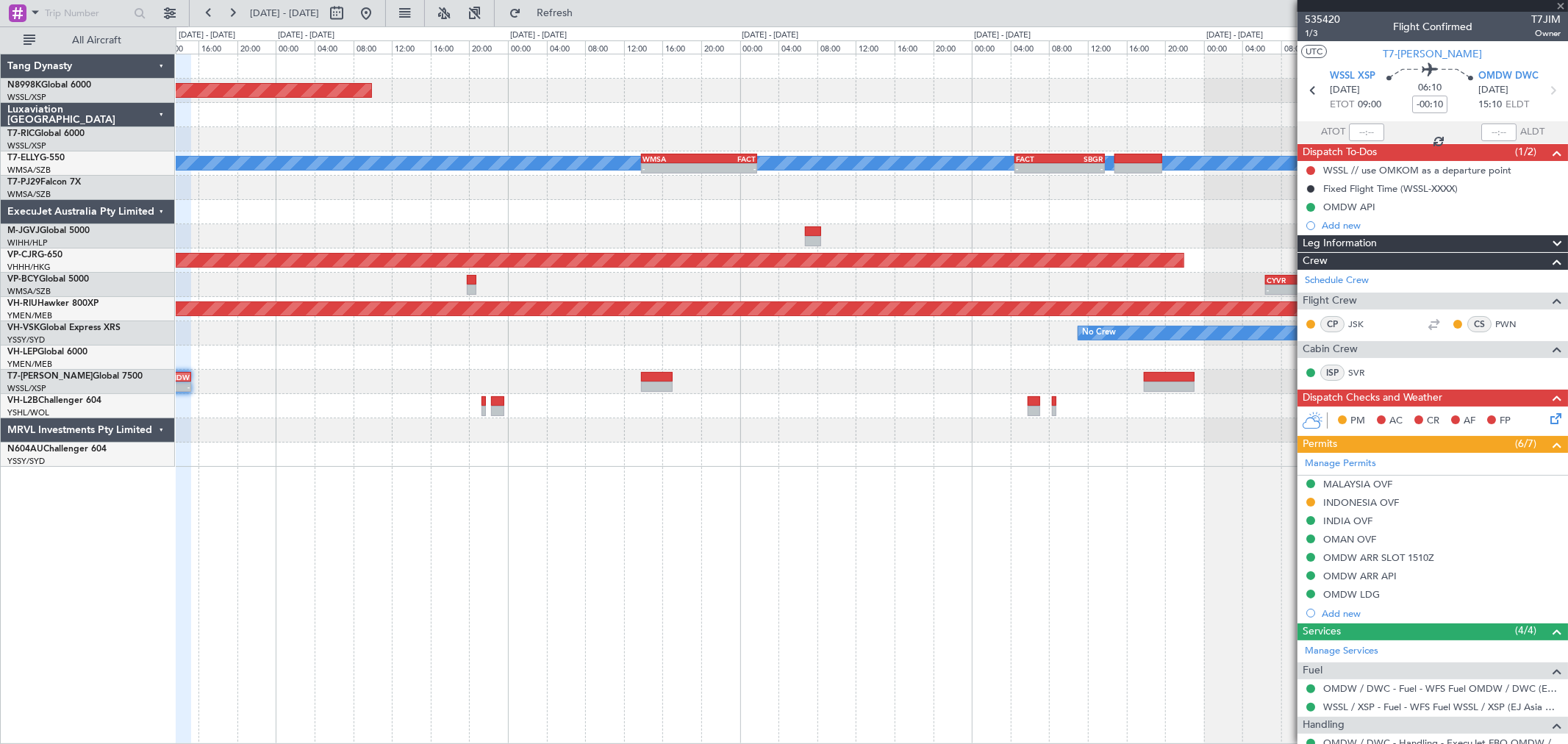
type input "+01:50"
type input "5"
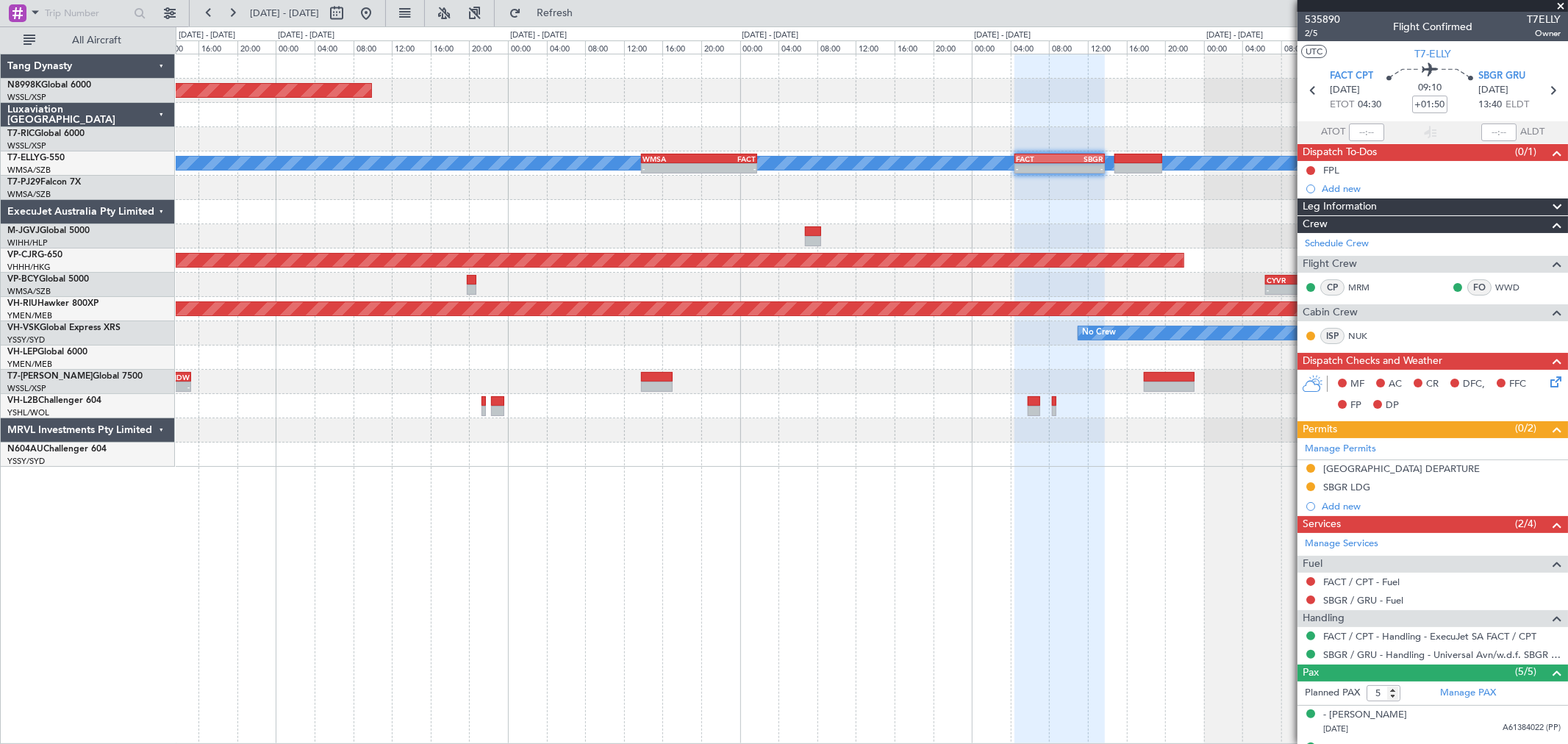
click at [799, 194] on div "Planned Maint [GEOGRAPHIC_DATA] (Seletar) [PERSON_NAME] - - WMSA 13:50 Z FACT 0…" at bounding box center [872, 260] width 1391 height 413
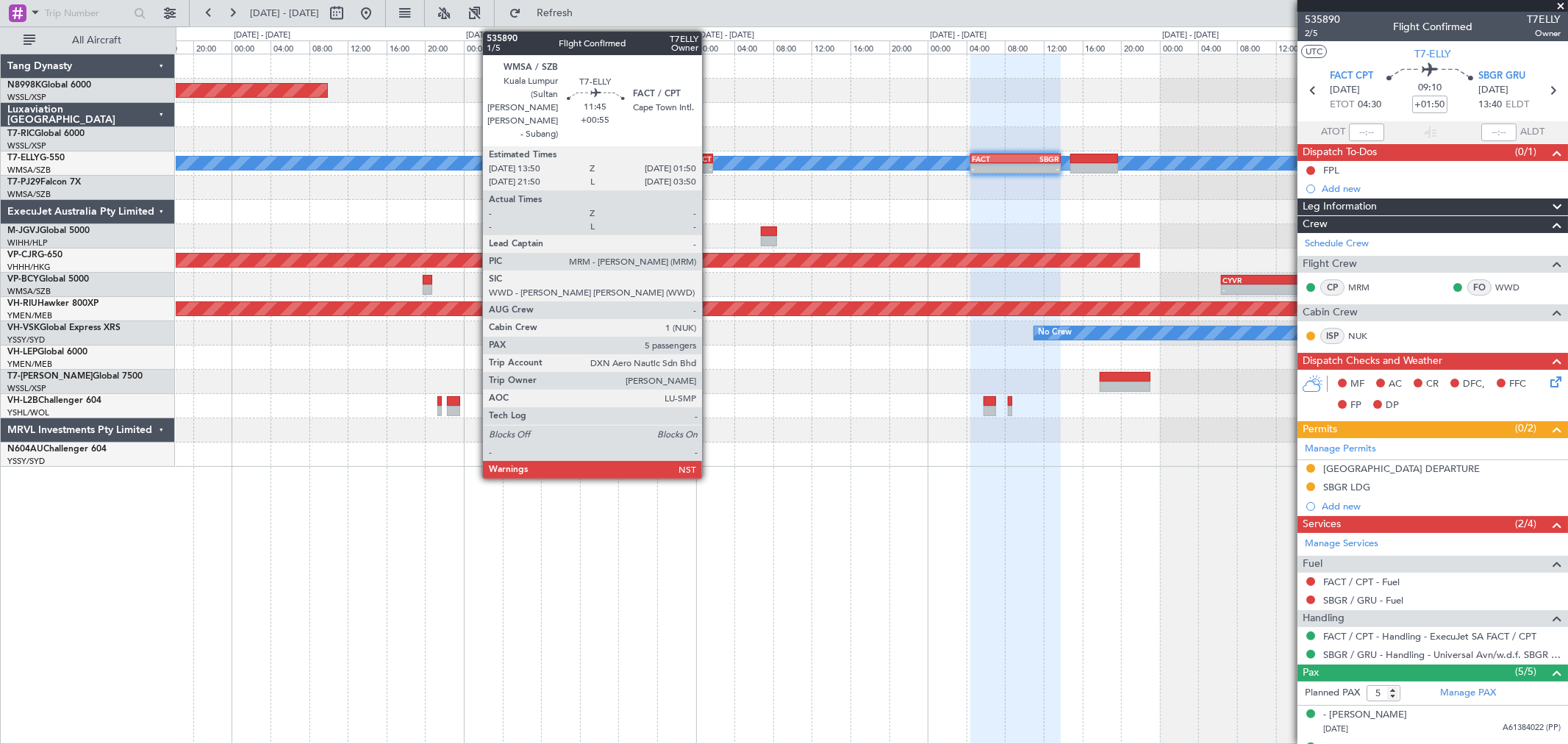
click at [694, 158] on div "FACT" at bounding box center [683, 159] width 57 height 9
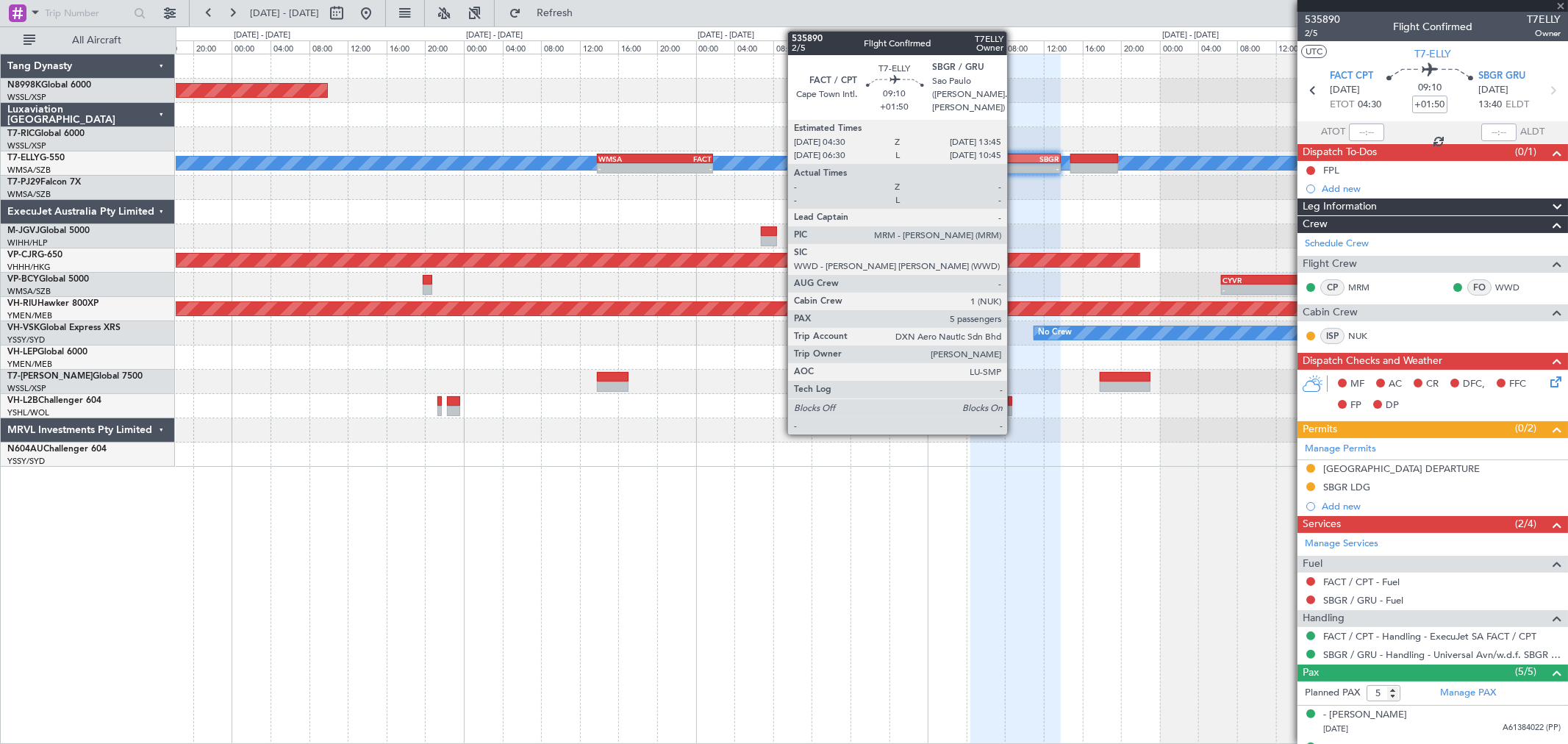
click at [1014, 164] on div "-" at bounding box center [993, 168] width 43 height 9
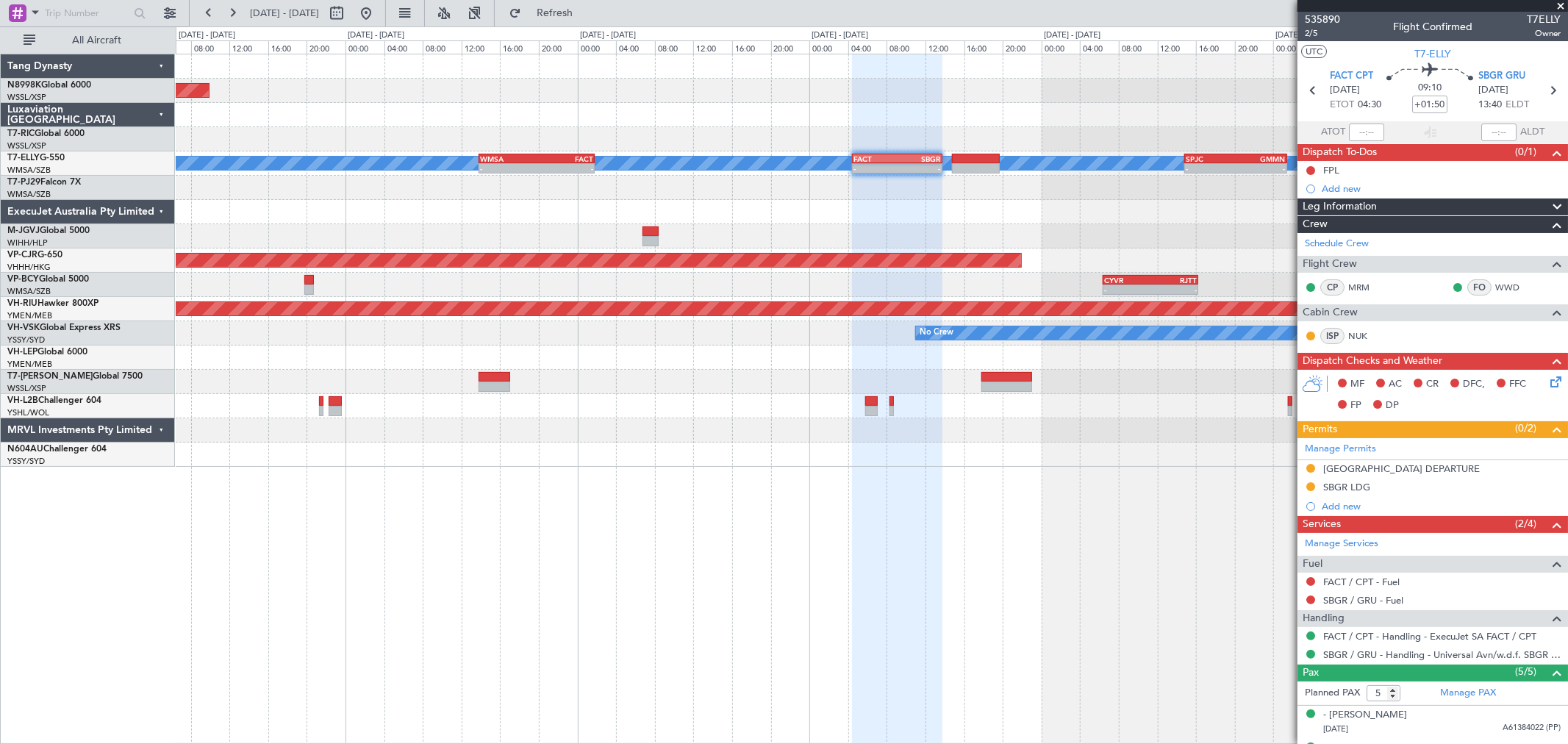
click at [1067, 148] on div at bounding box center [872, 139] width 1391 height 24
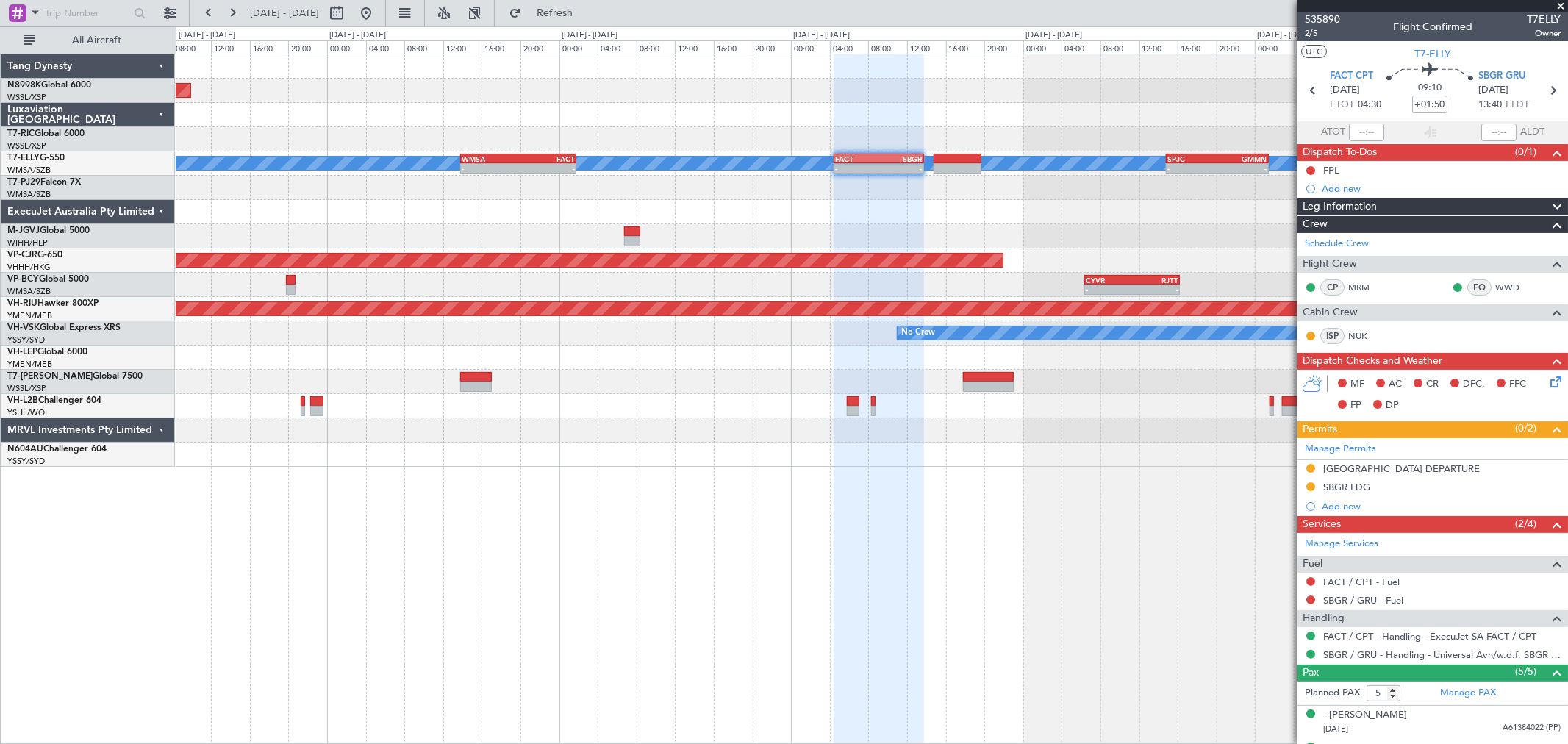
click at [948, 151] on div "[PERSON_NAME] - - WMSA 13:50 Z FACT 01:50 Z - - FACT 04:30 Z SBGR 13:45 Z - - S…" at bounding box center [872, 163] width 1391 height 24
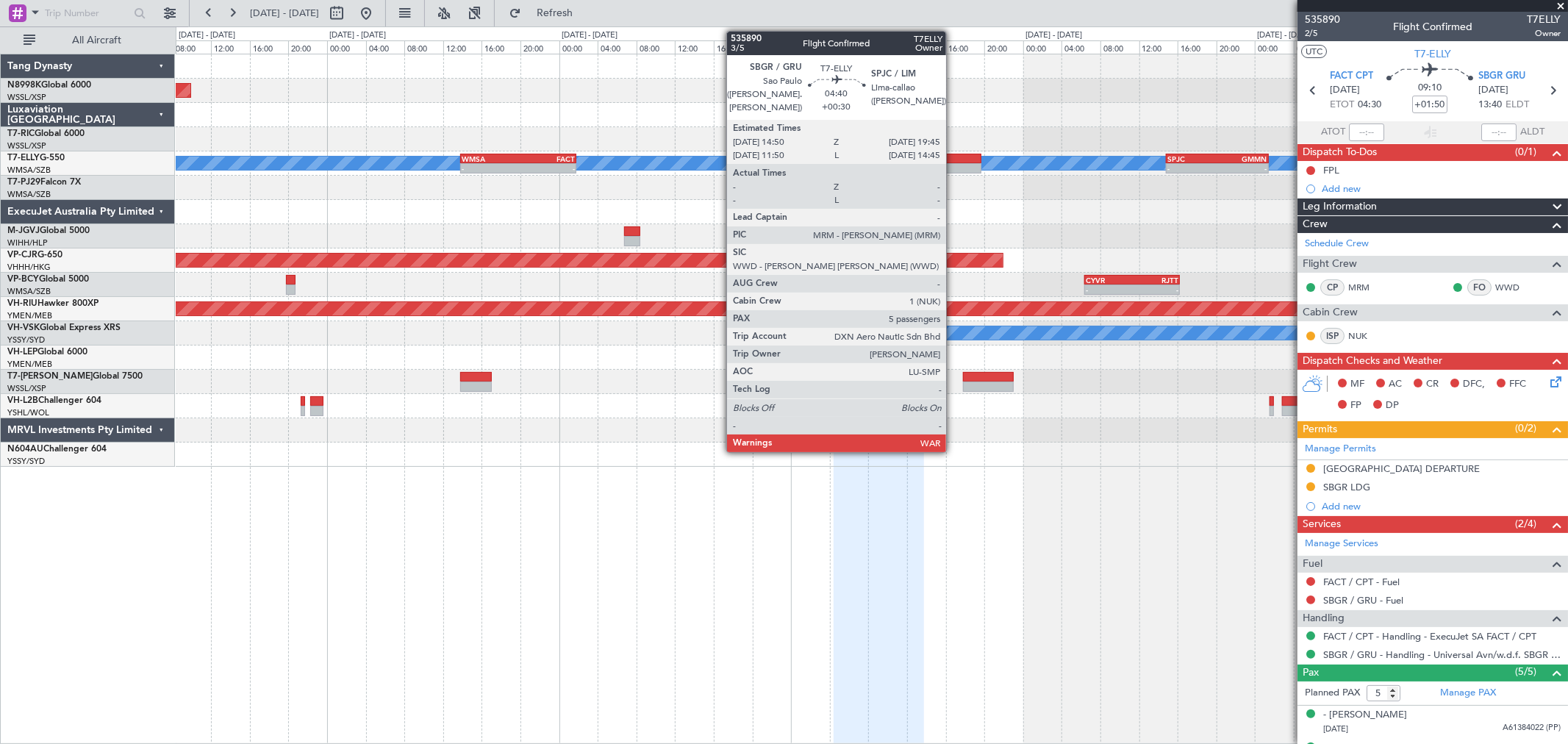
click at [954, 159] on div at bounding box center [958, 159] width 48 height 10
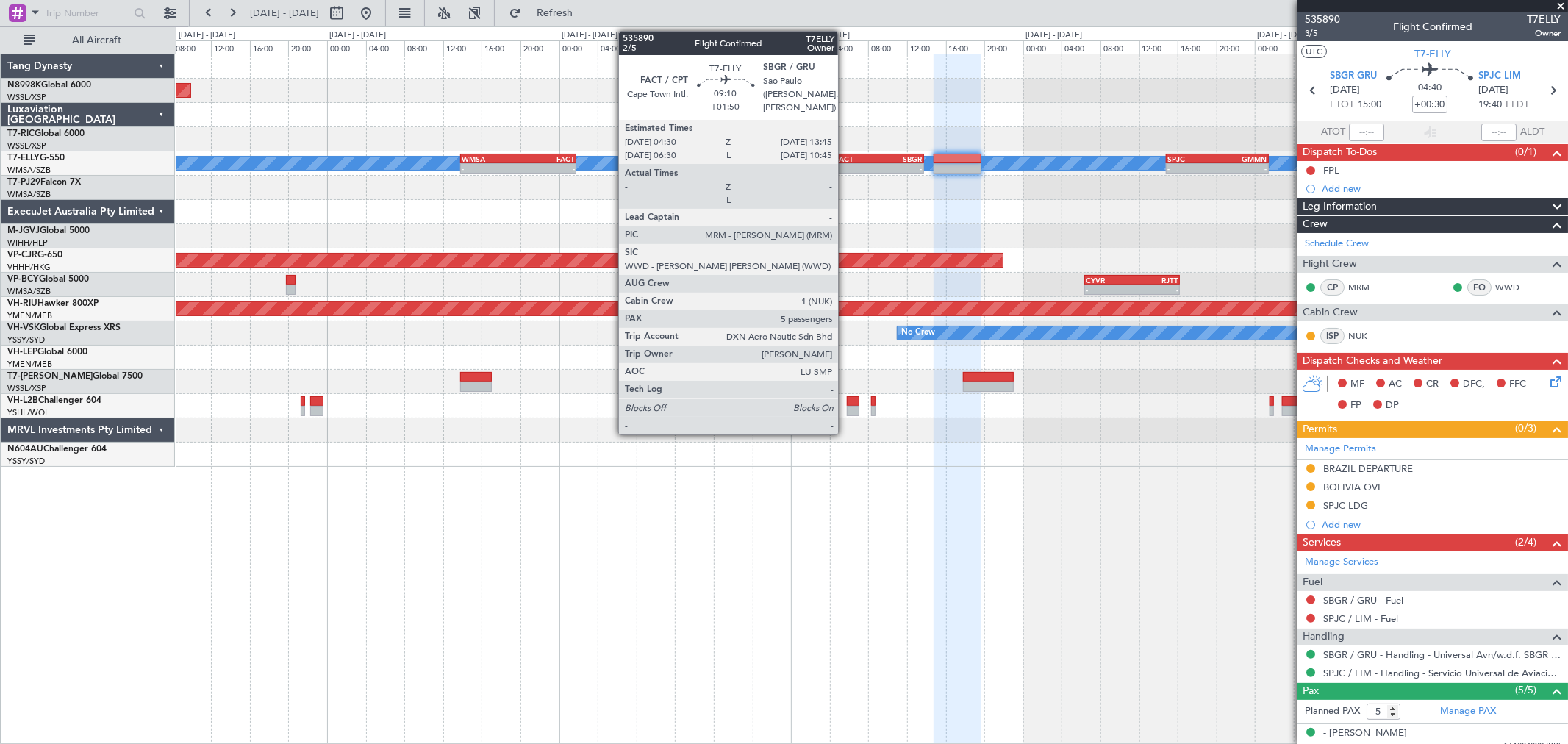
click at [846, 158] on div "FACT" at bounding box center [857, 159] width 43 height 9
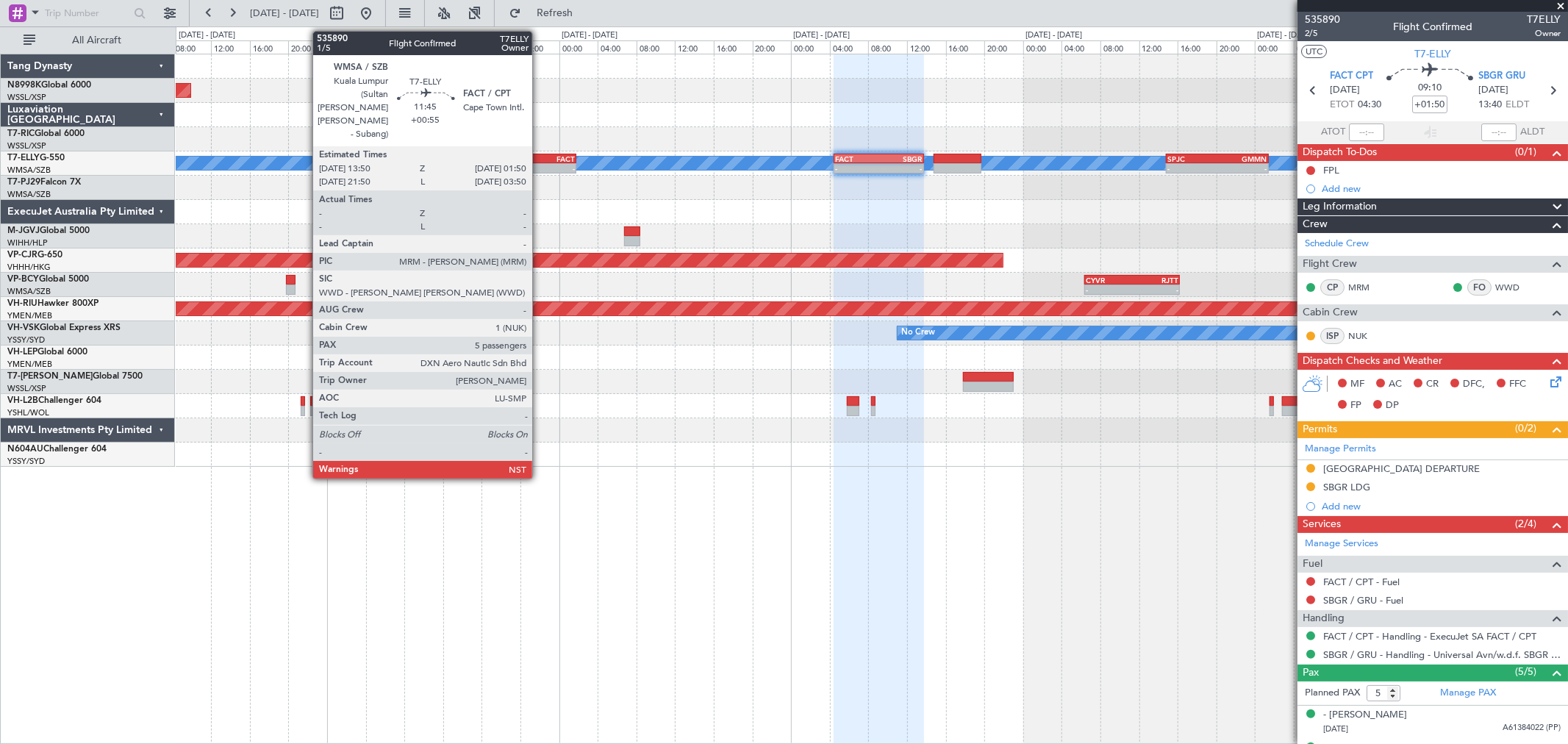
click at [539, 155] on div "FACT" at bounding box center [547, 159] width 57 height 9
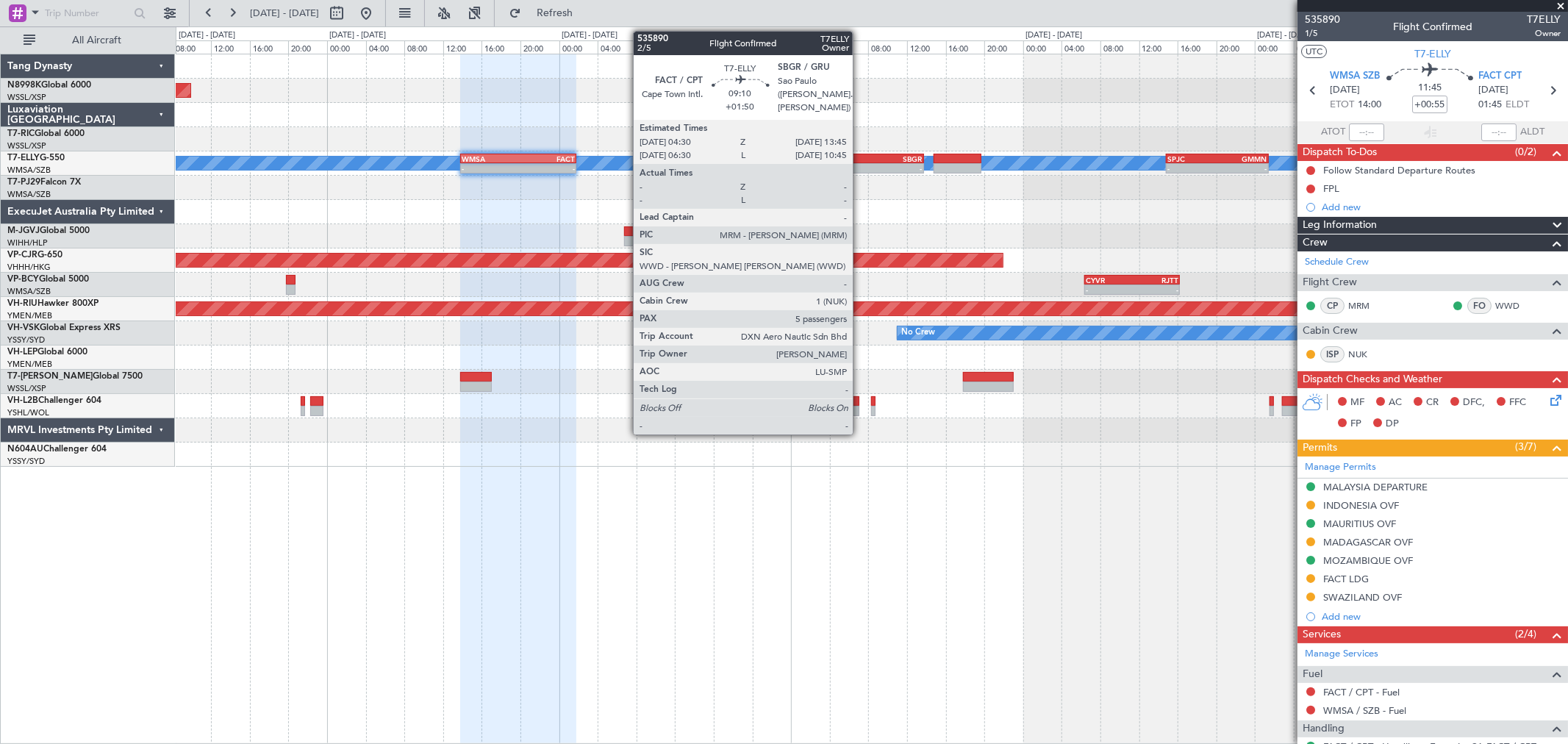
click at [860, 159] on div "FACT" at bounding box center [857, 159] width 43 height 9
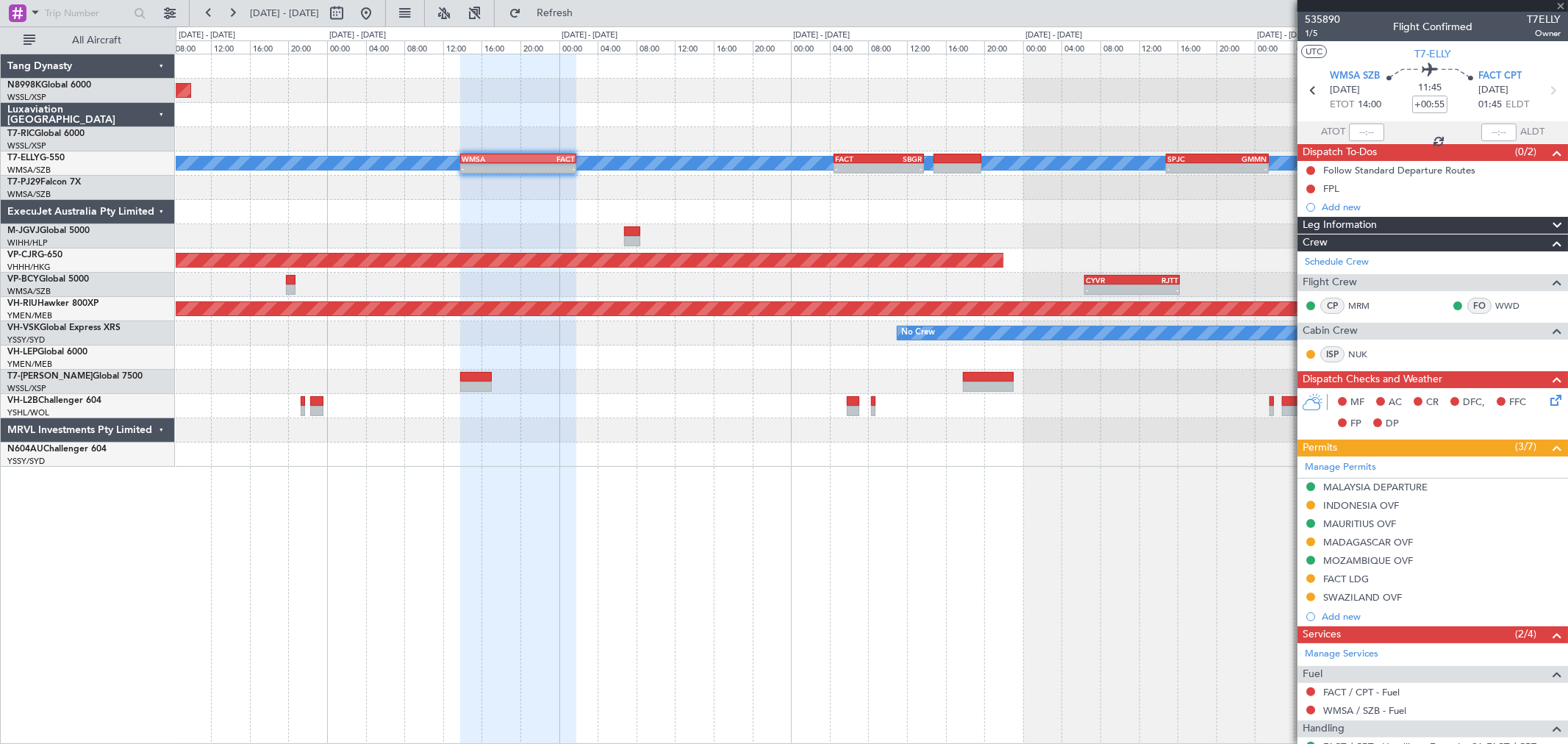
type input "+01:50"
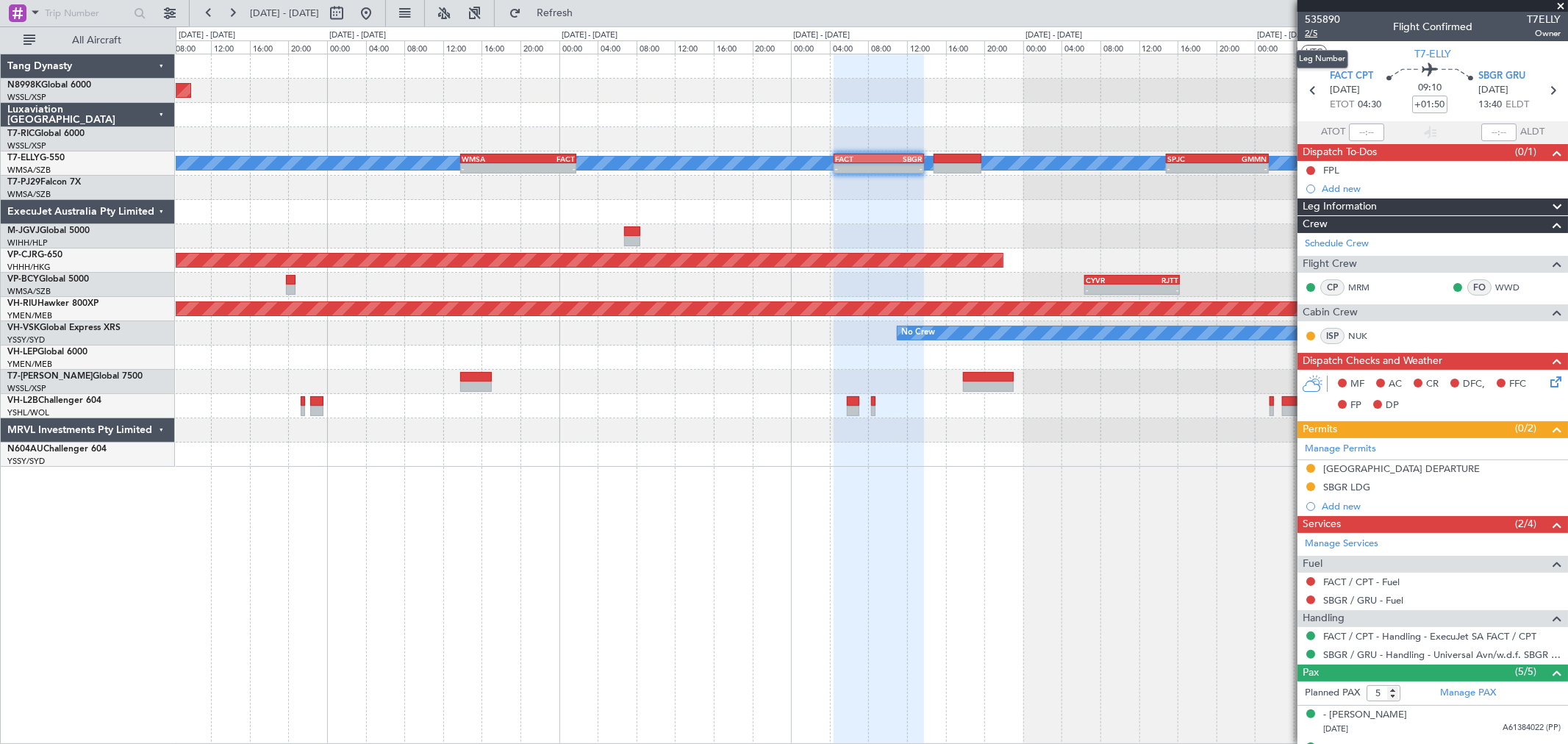
click at [1314, 32] on span "2/5" at bounding box center [1322, 33] width 35 height 13
